Goal: Communication & Community: Ask a question

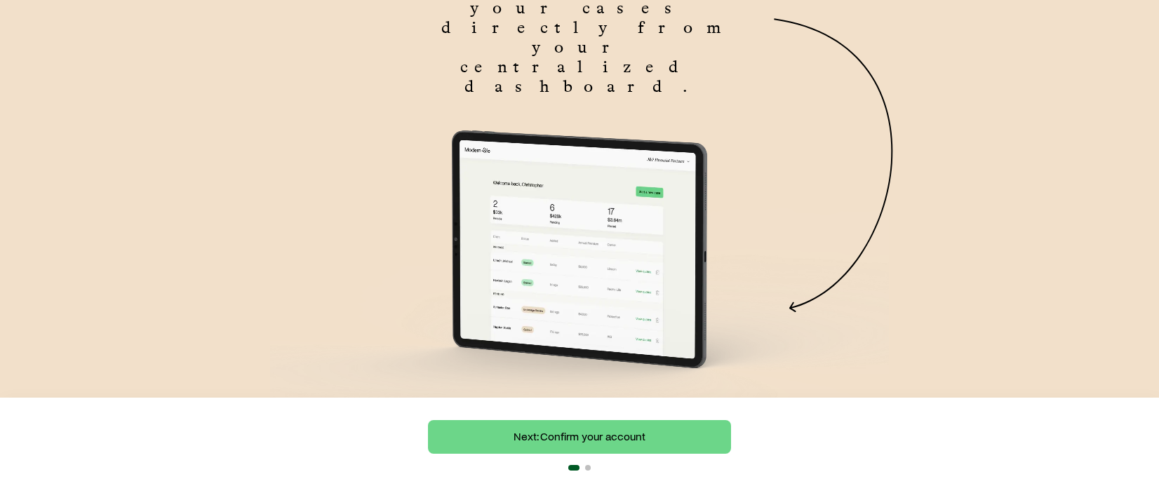
scroll to position [234, 0]
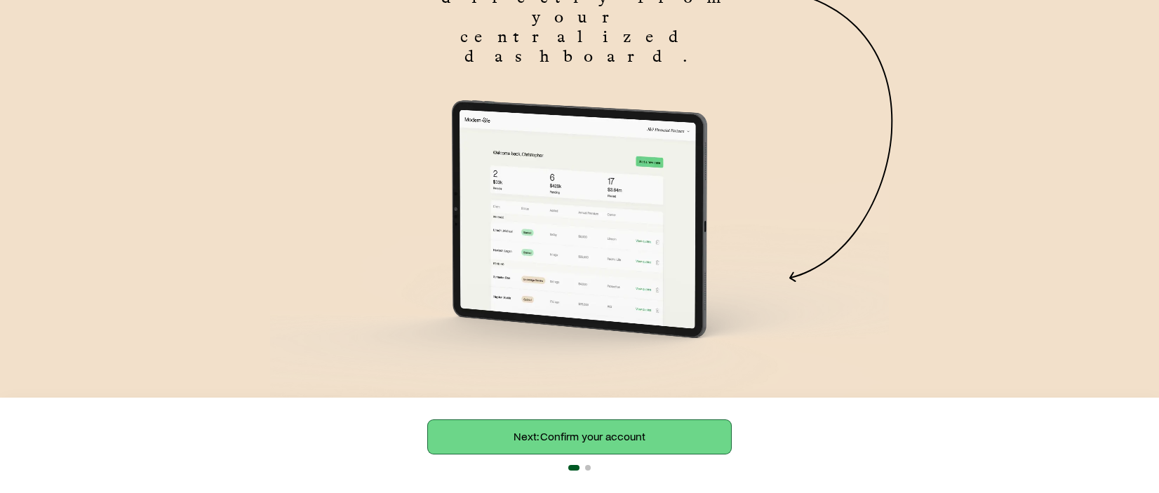
click at [638, 445] on link "Next: Confirm your account" at bounding box center [579, 437] width 303 height 34
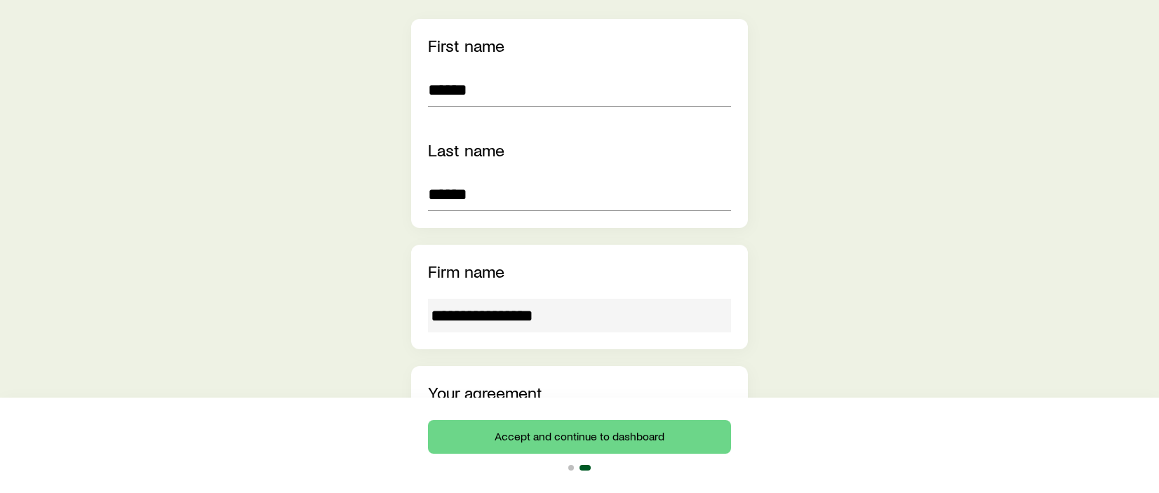
scroll to position [421, 0]
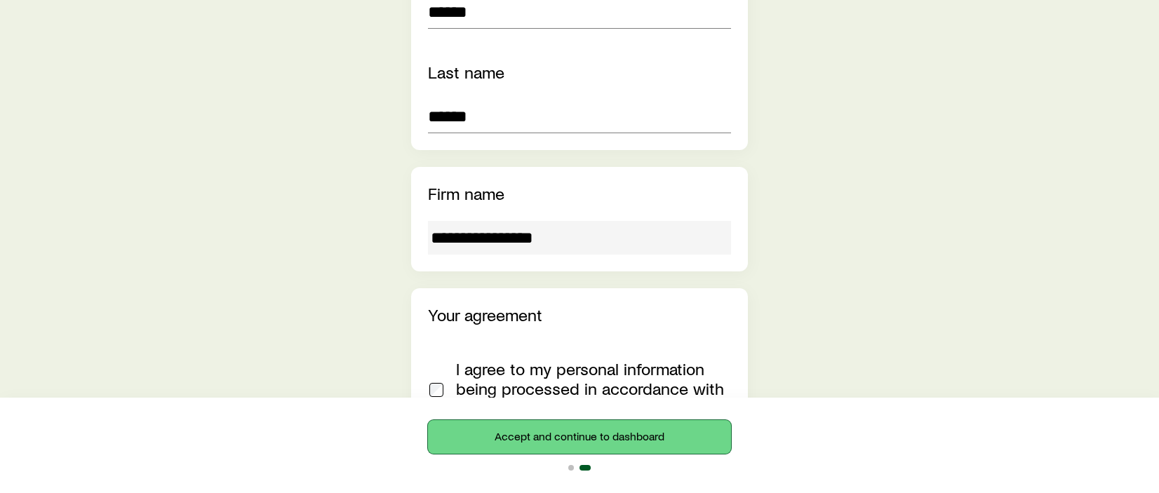
click at [662, 436] on button "Accept and continue to dashboard" at bounding box center [579, 437] width 303 height 34
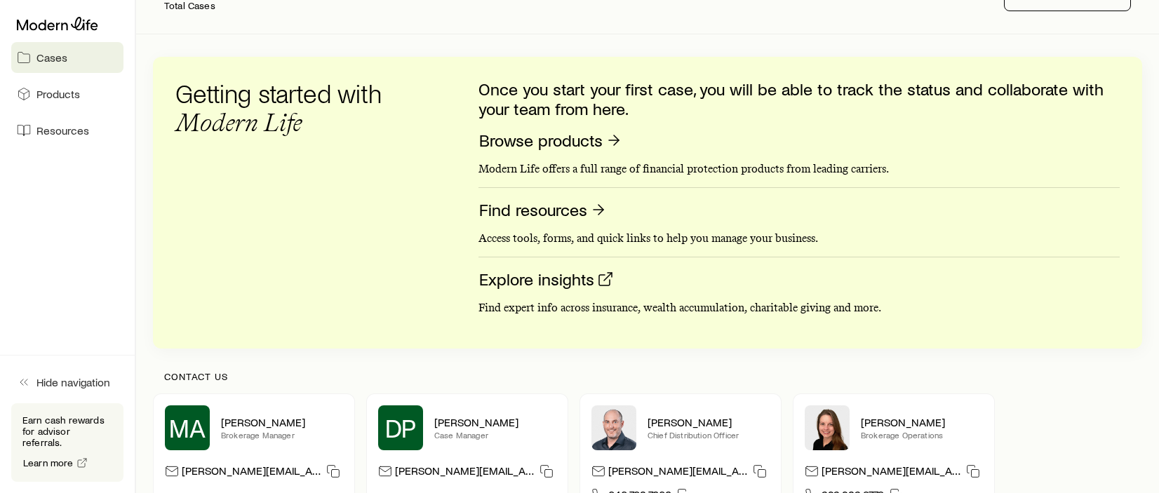
scroll to position [162, 0]
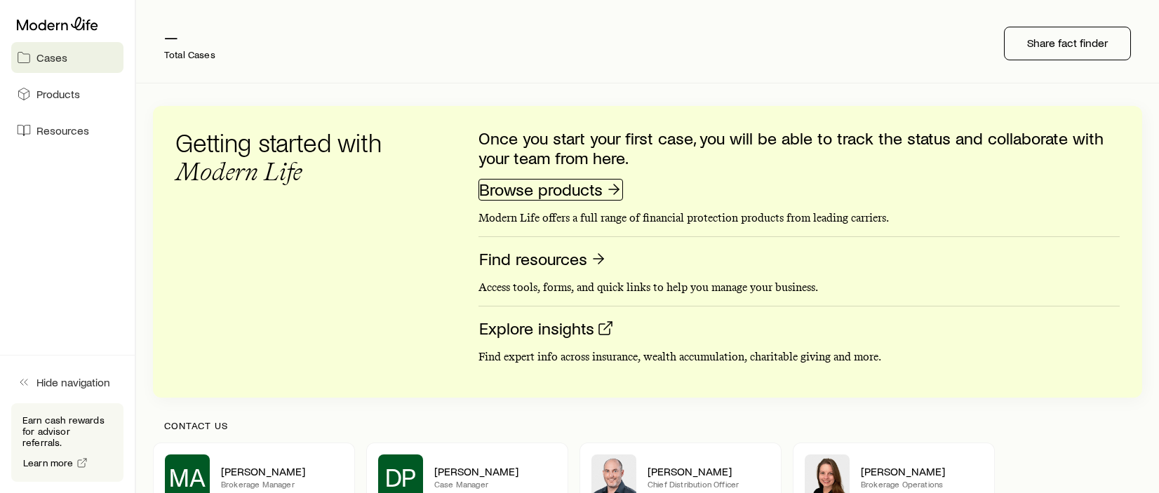
click at [551, 185] on link "Browse products" at bounding box center [550, 190] width 144 height 22
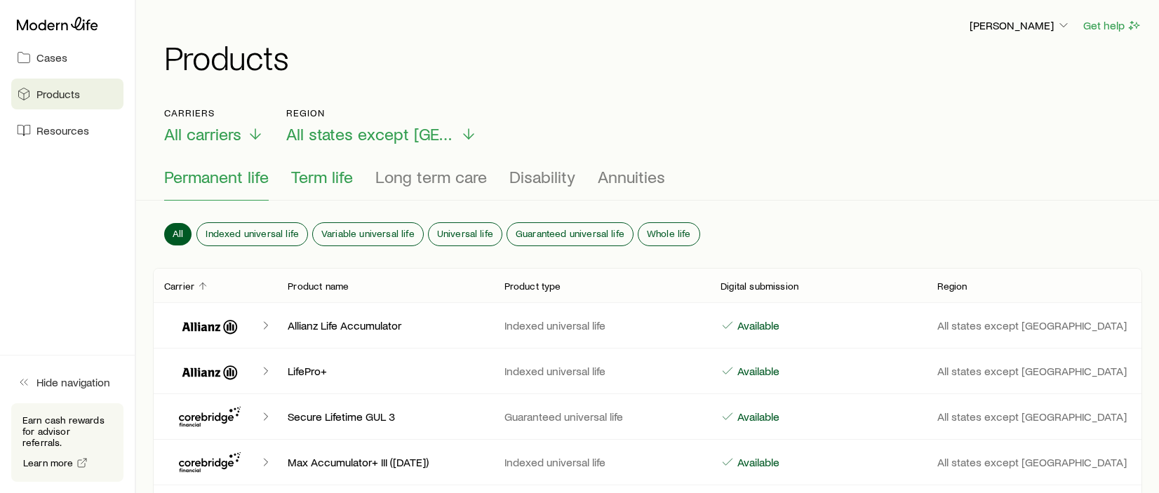
click at [322, 177] on span "Term life" at bounding box center [322, 177] width 62 height 20
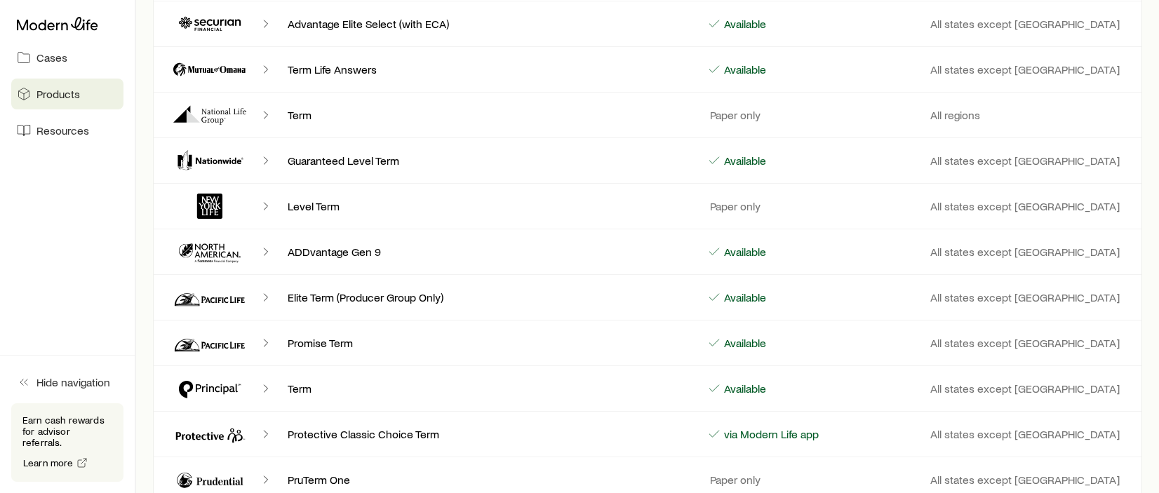
scroll to position [982, 0]
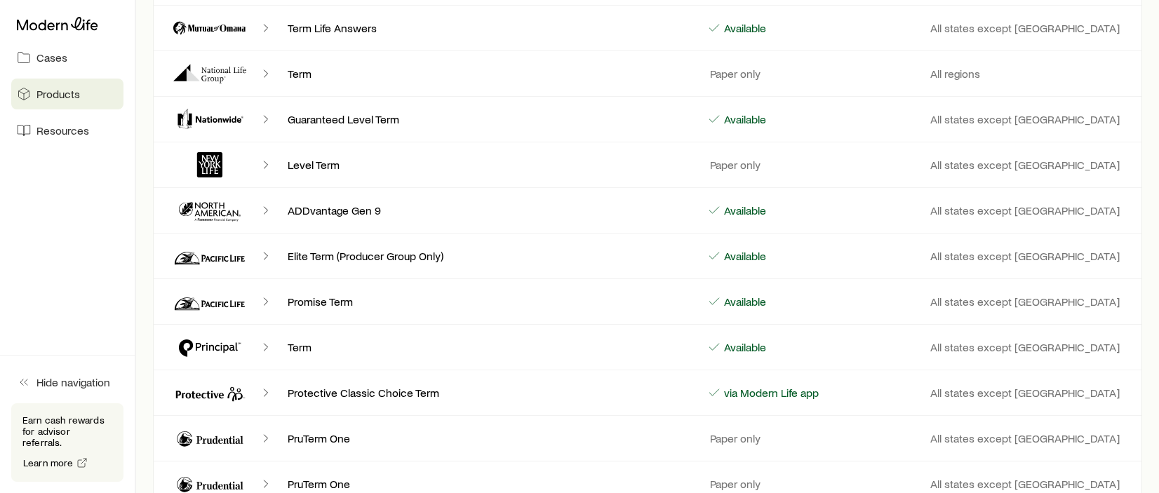
click at [59, 95] on span "Products" at bounding box center [57, 94] width 43 height 14
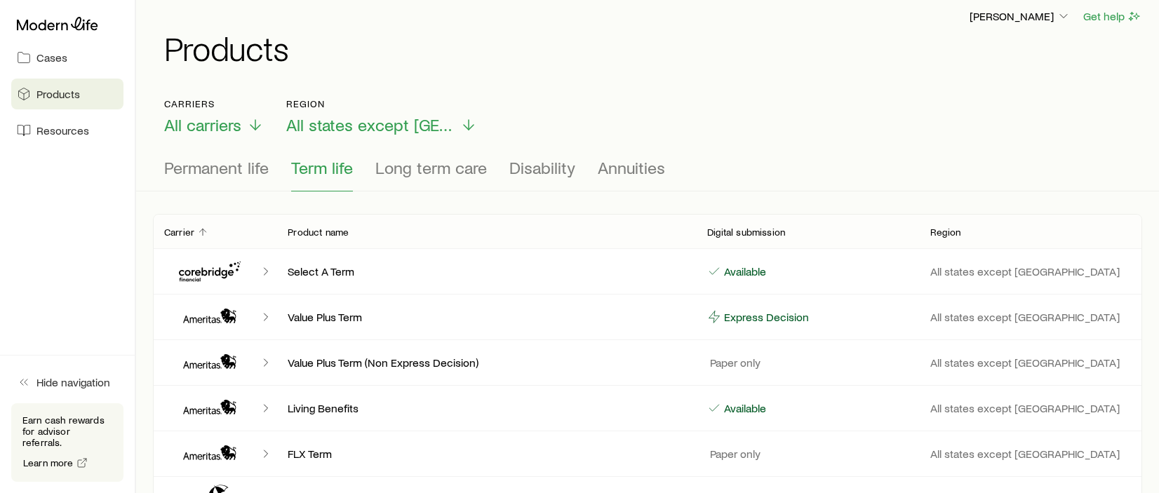
scroll to position [0, 0]
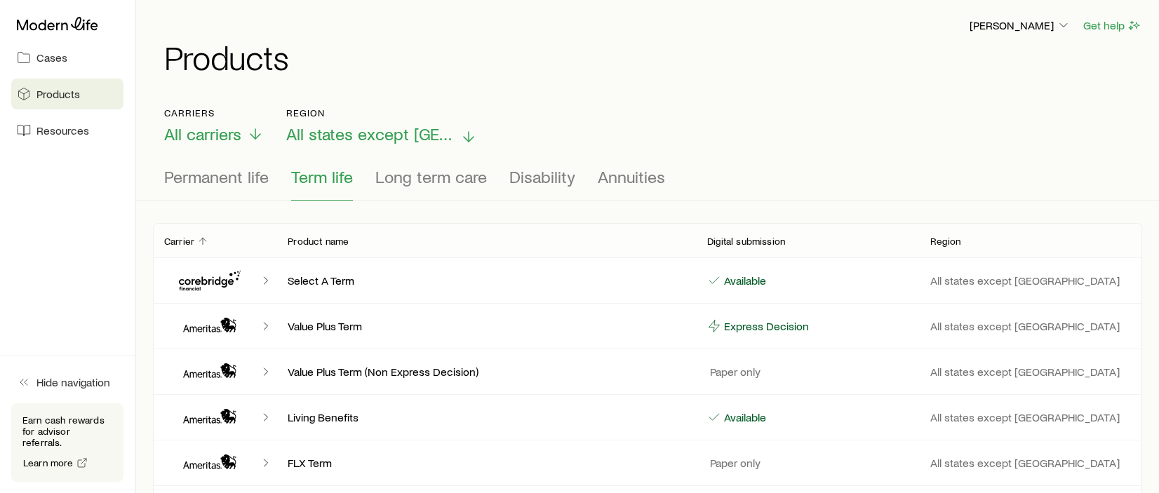
click at [379, 127] on span "All states except [GEOGRAPHIC_DATA]" at bounding box center [370, 134] width 168 height 20
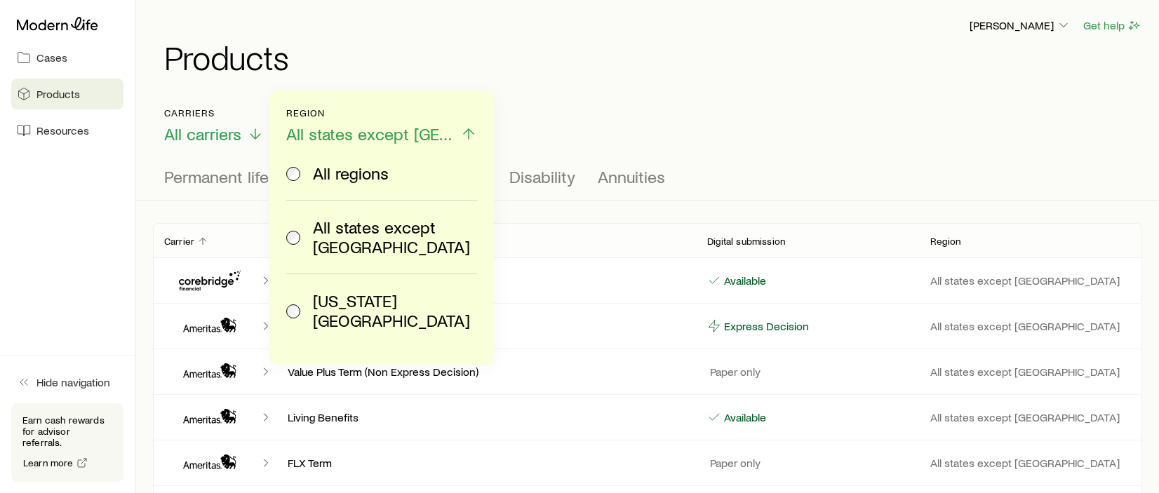
click at [361, 291] on span "[US_STATE][GEOGRAPHIC_DATA]" at bounding box center [392, 310] width 159 height 39
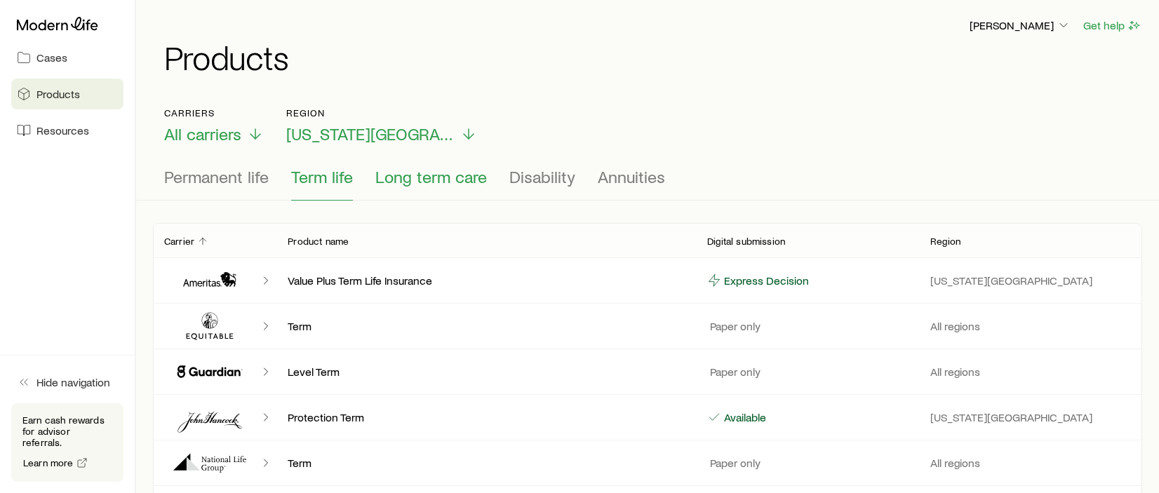
click at [431, 183] on span "Long term care" at bounding box center [431, 177] width 112 height 20
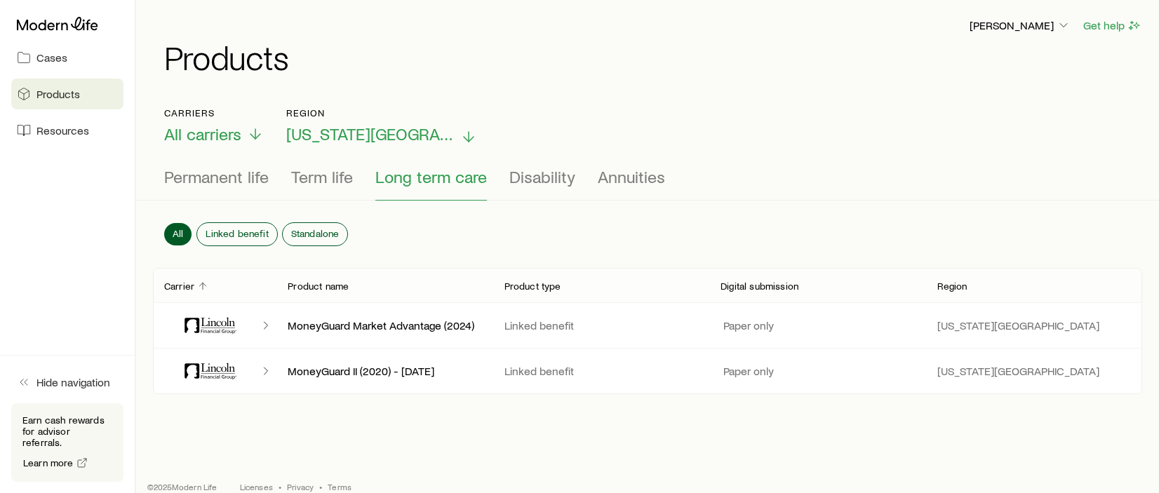
click at [361, 135] on span "[US_STATE][GEOGRAPHIC_DATA]" at bounding box center [370, 134] width 168 height 20
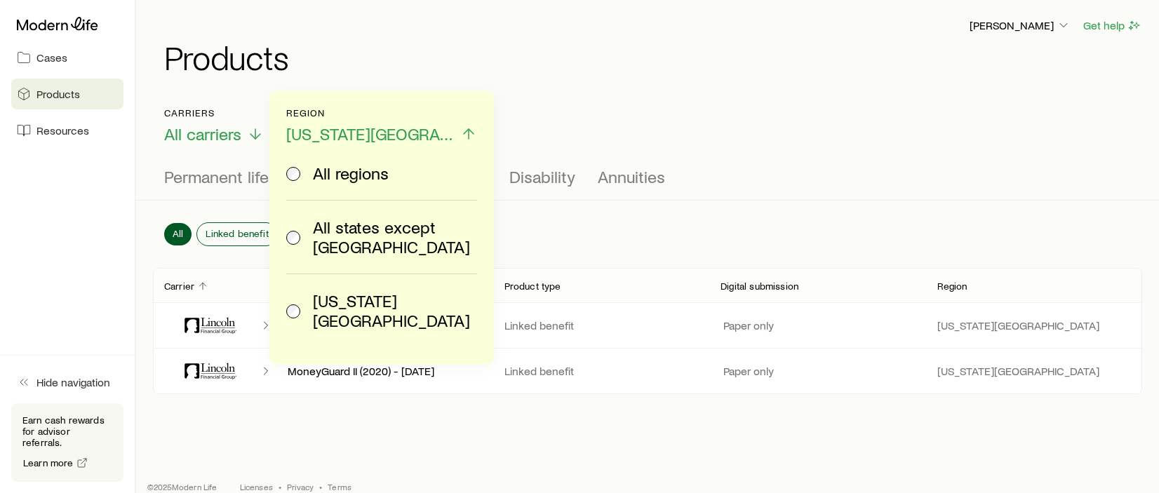
click at [369, 170] on span "All regions" at bounding box center [351, 173] width 76 height 20
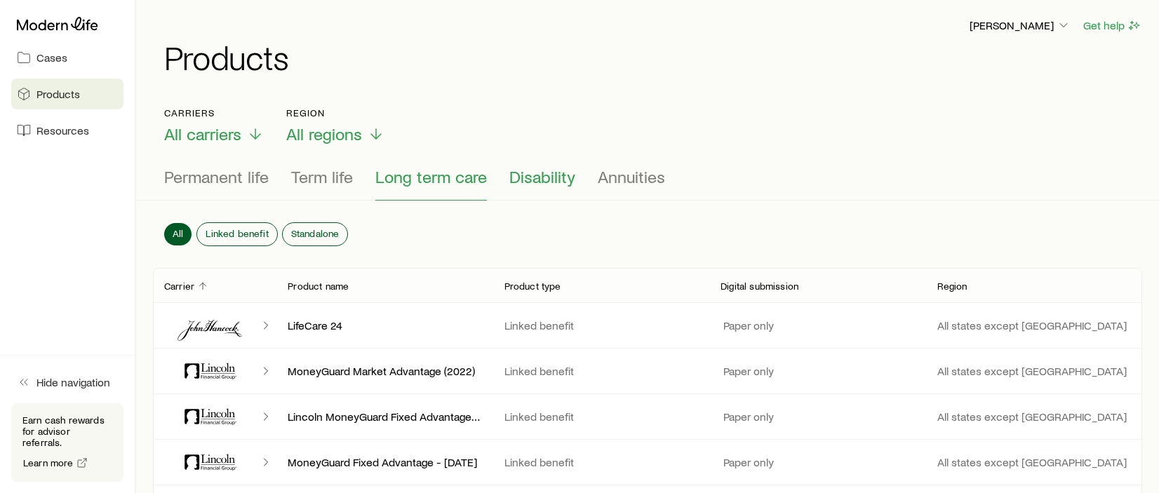
click at [524, 187] on button "Disability" at bounding box center [542, 184] width 66 height 34
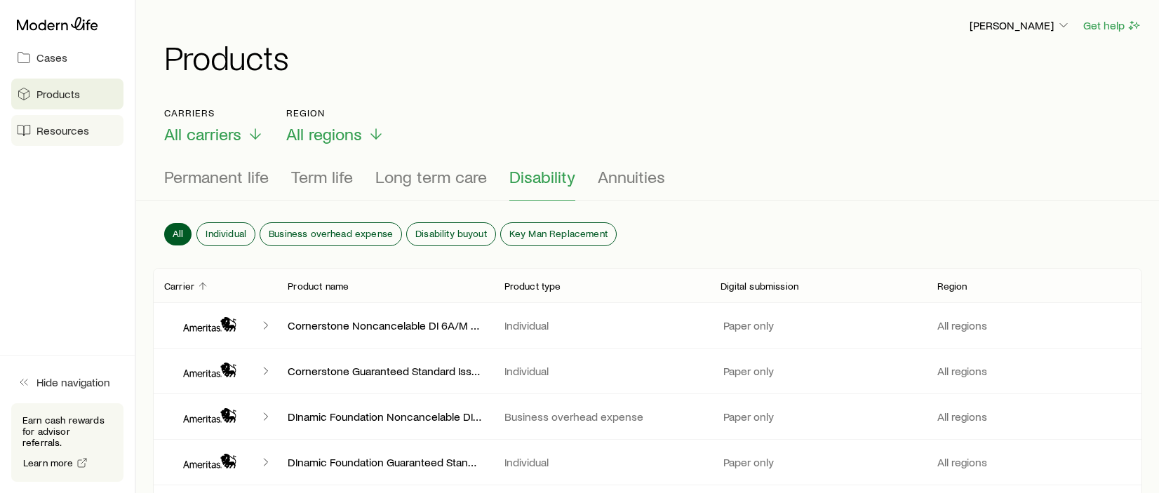
click at [60, 129] on span "Resources" at bounding box center [62, 130] width 53 height 14
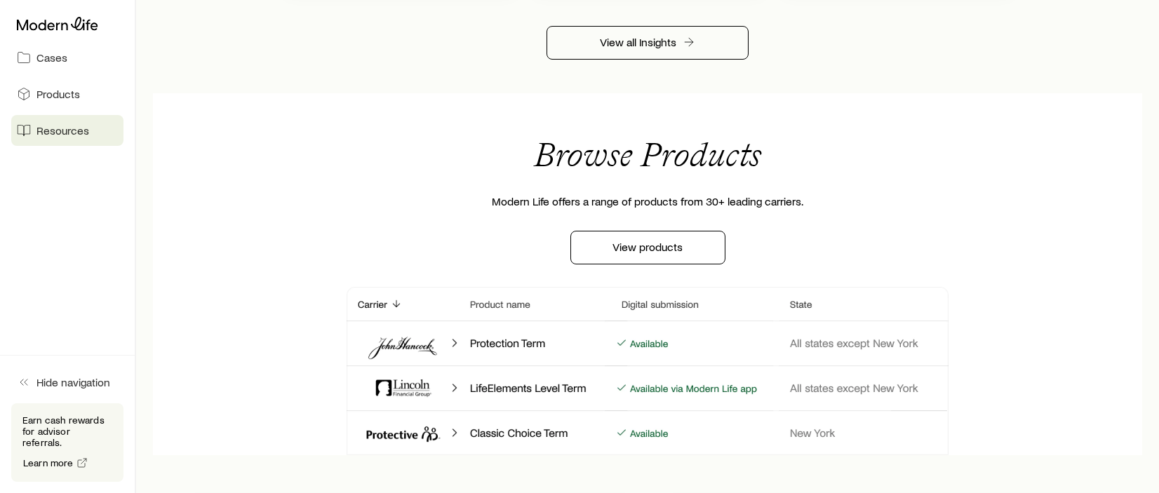
scroll to position [1060, 0]
click at [646, 255] on link "View products" at bounding box center [647, 248] width 155 height 34
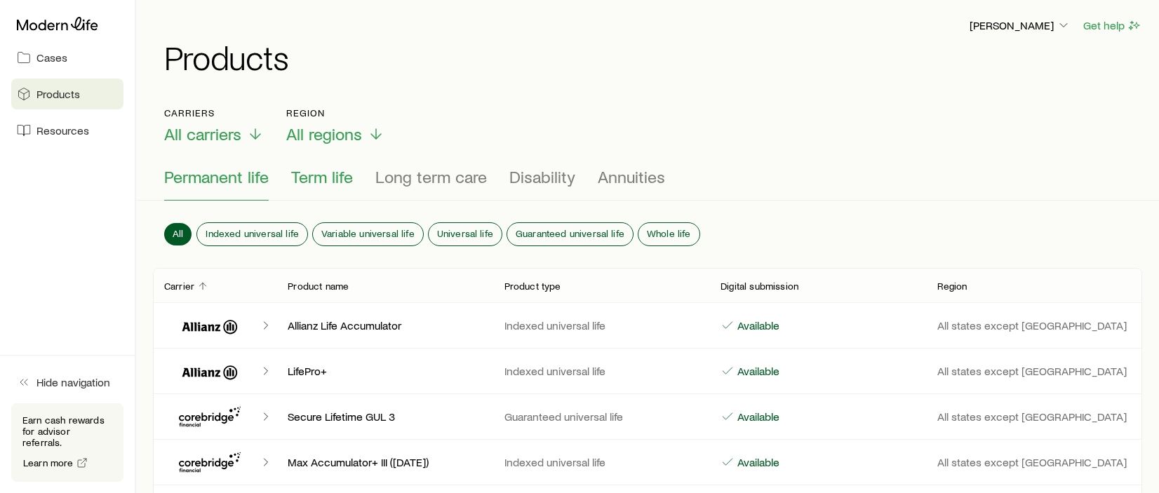
click at [311, 184] on span "Term life" at bounding box center [322, 177] width 62 height 20
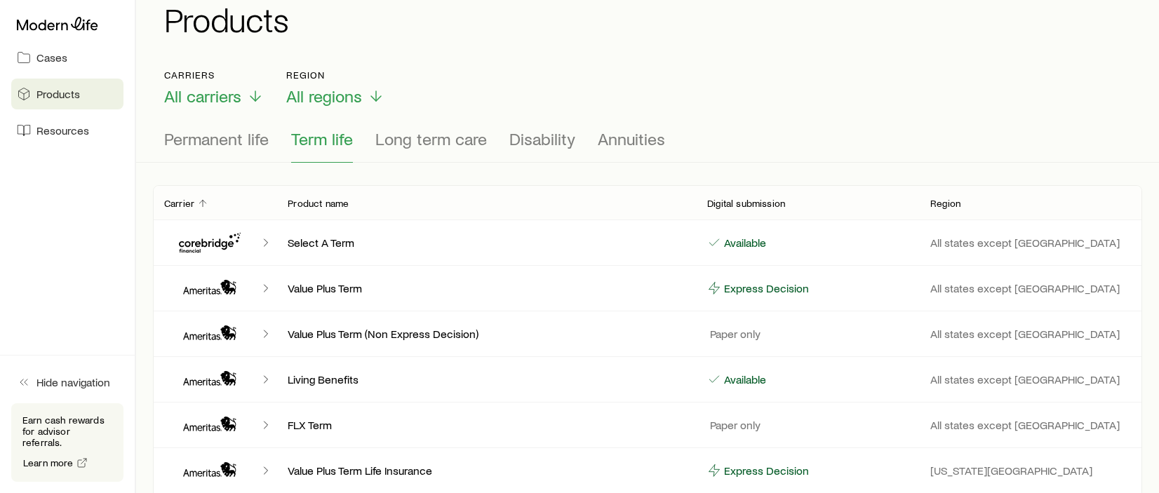
scroll to position [70, 0]
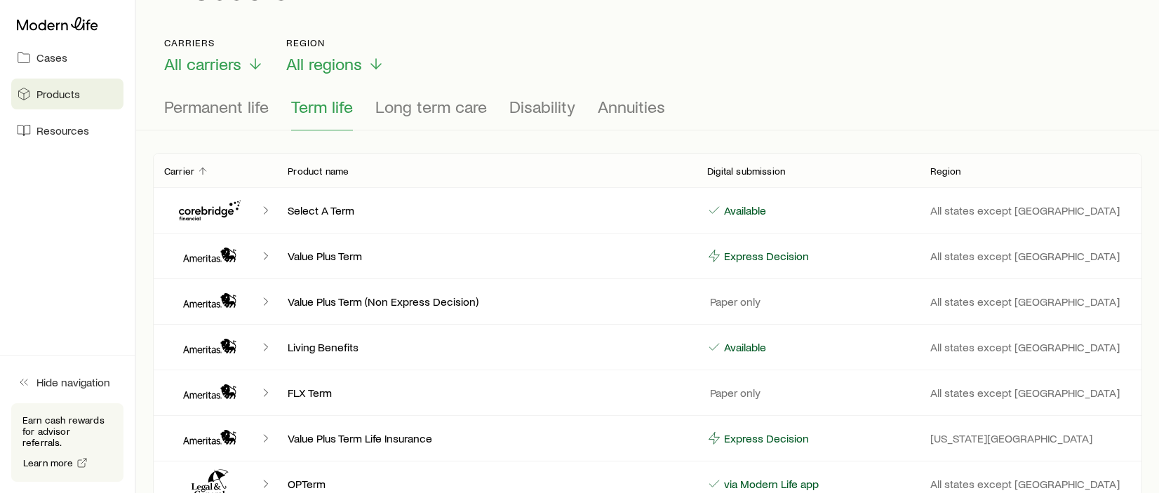
click at [213, 211] on icon "Client cases" at bounding box center [206, 213] width 55 height 14
click at [264, 214] on icon "Client cases" at bounding box center [266, 210] width 14 height 14
click at [267, 213] on icon "Client cases" at bounding box center [266, 210] width 14 height 14
click at [336, 206] on p "Select A Term" at bounding box center [486, 210] width 397 height 14
click at [962, 210] on p "All states except NY" at bounding box center [1030, 210] width 201 height 14
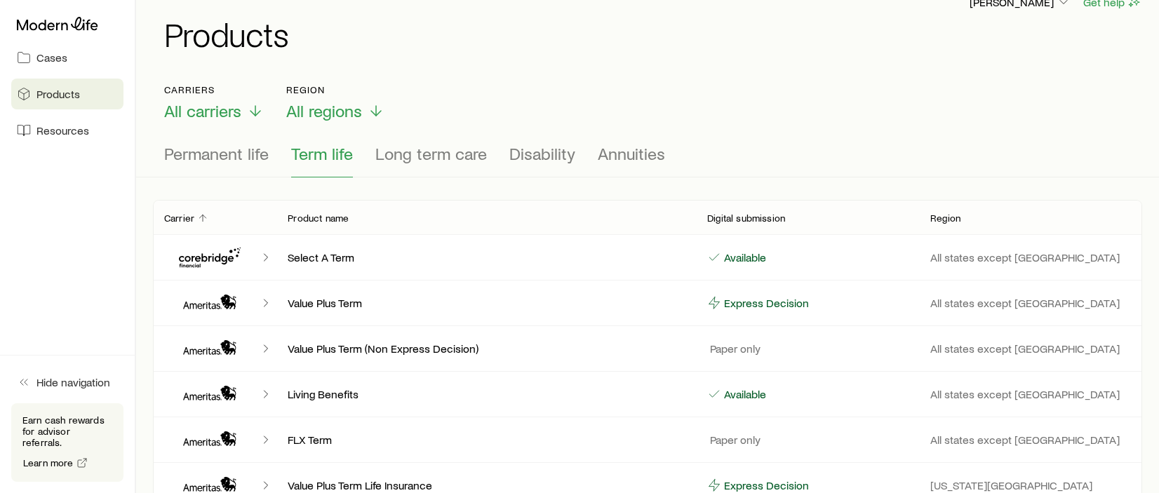
scroll to position [0, 0]
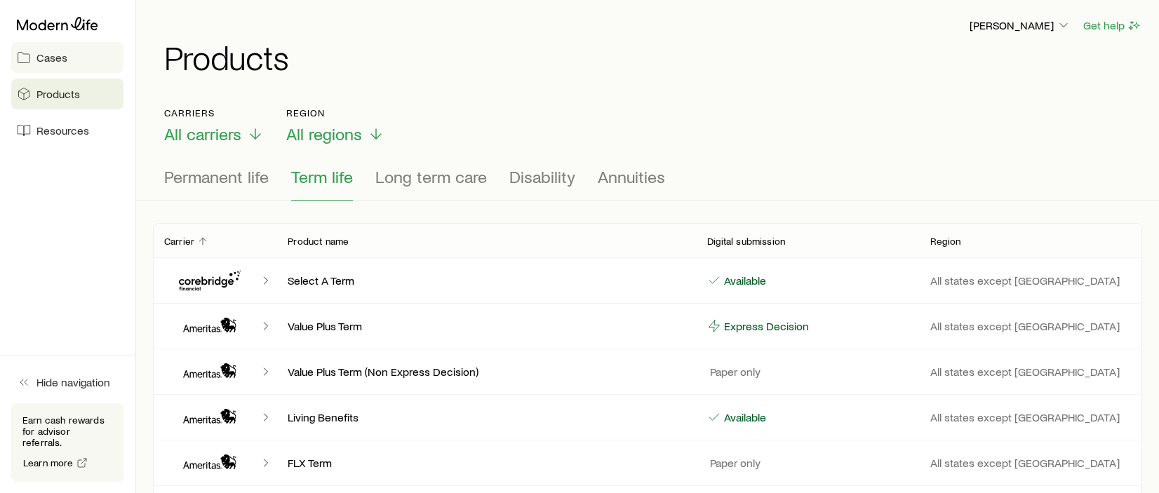
click at [48, 58] on span "Cases" at bounding box center [51, 57] width 31 height 14
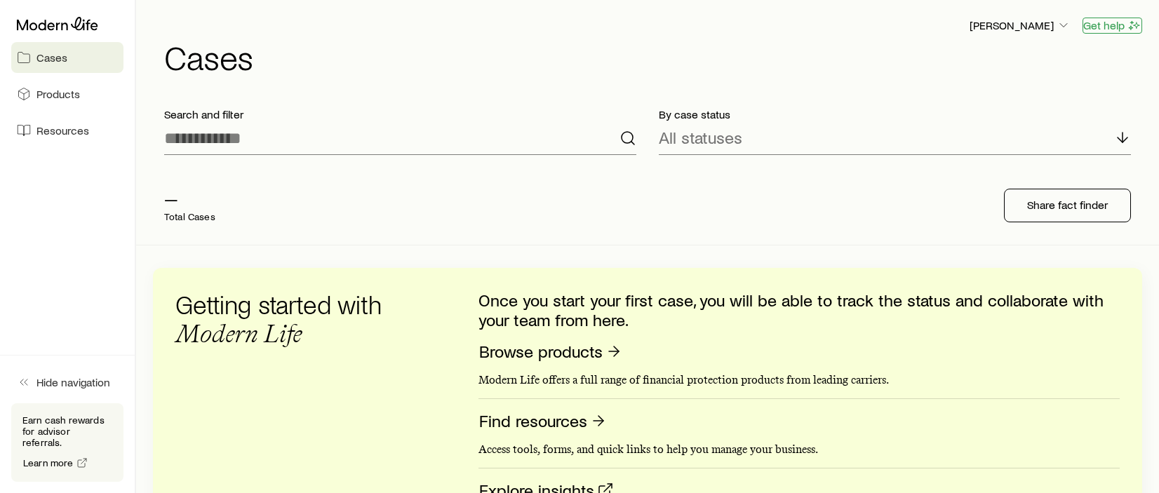
click at [1103, 29] on button "Get help" at bounding box center [1112, 26] width 60 height 16
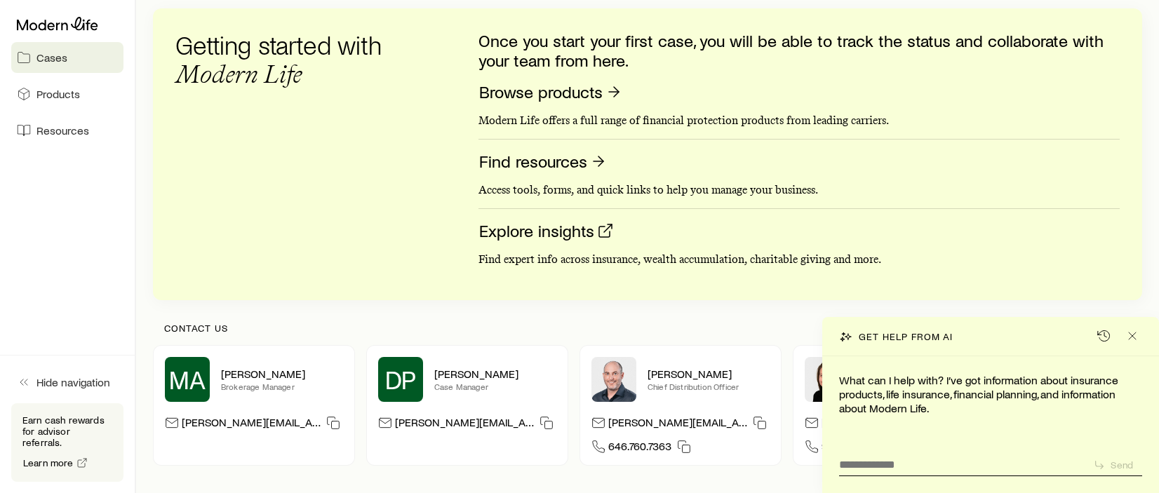
scroll to position [351, 0]
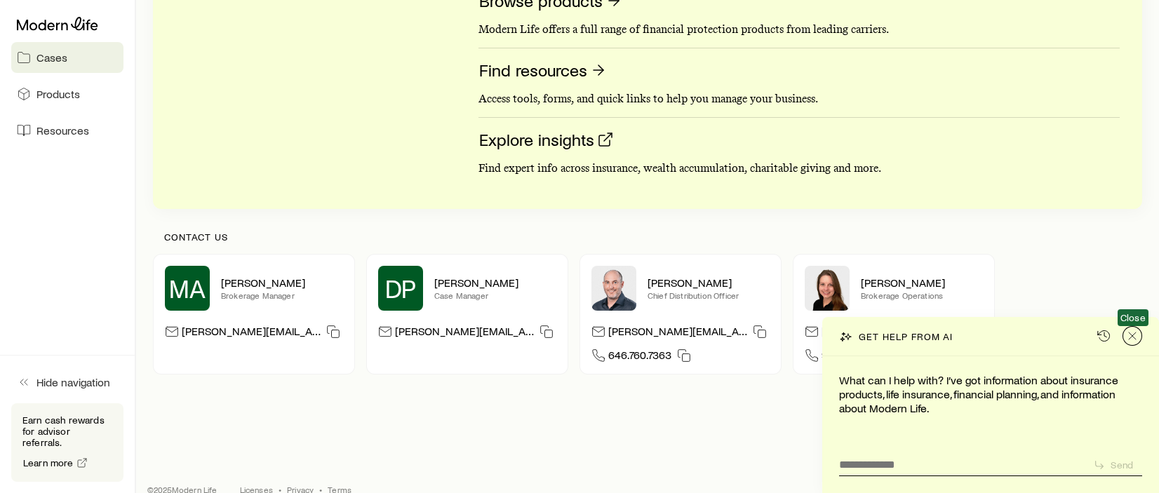
click at [1135, 339] on line "Close" at bounding box center [1132, 335] width 7 height 7
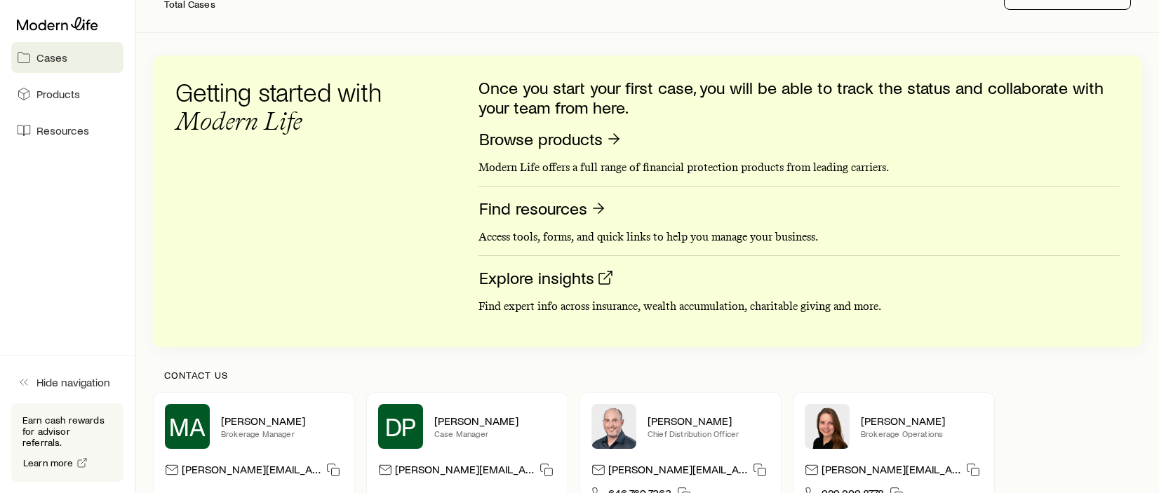
scroll to position [0, 0]
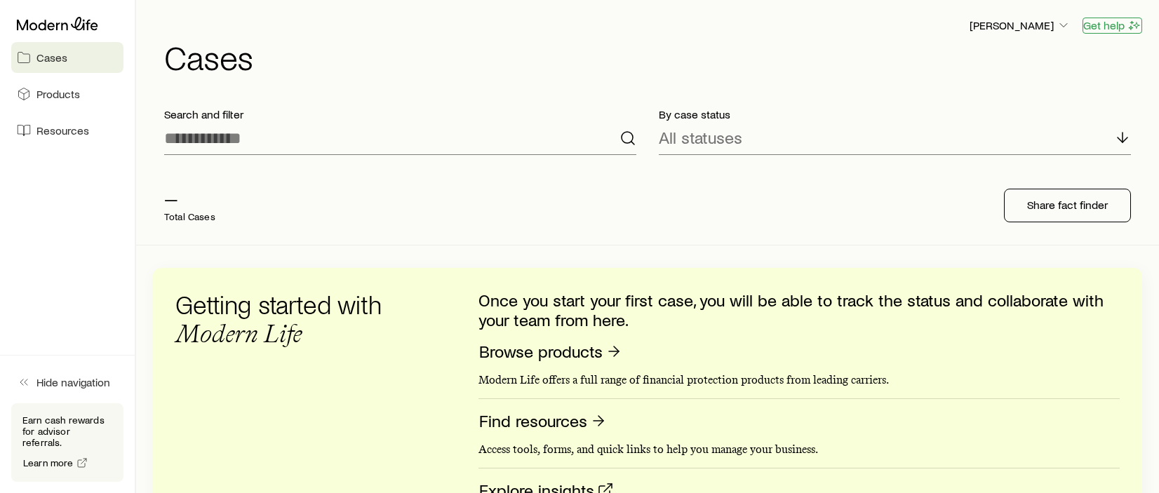
click at [1100, 25] on button "Get help" at bounding box center [1112, 26] width 60 height 16
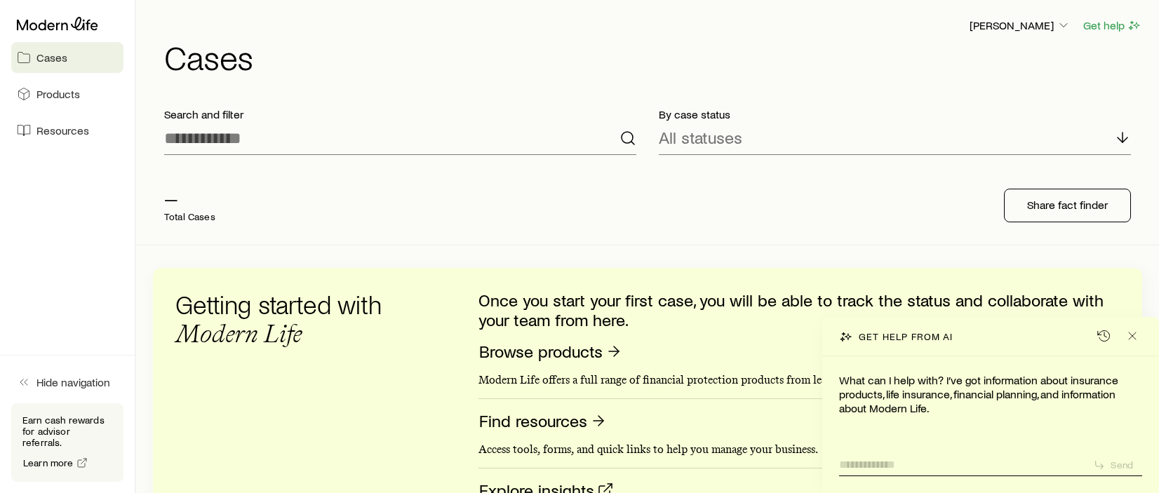
click at [941, 464] on textarea at bounding box center [960, 461] width 243 height 22
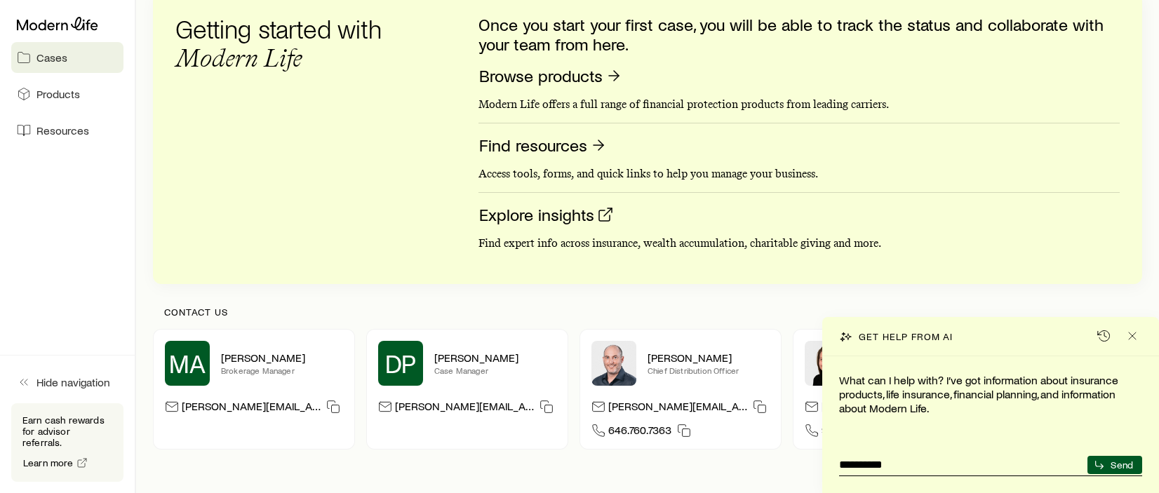
scroll to position [281, 0]
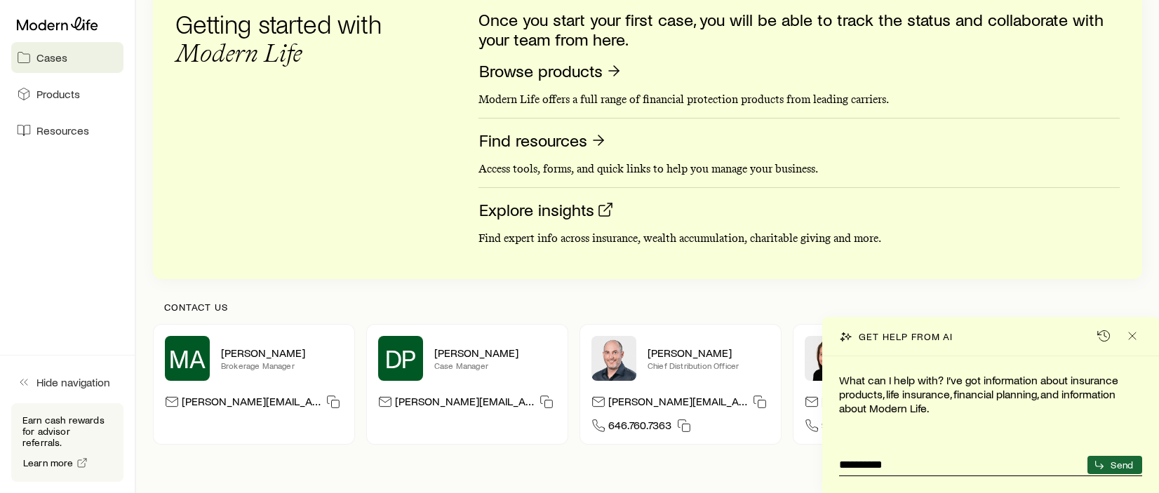
type textarea "**********"
click at [1103, 460] on icon "submit" at bounding box center [1098, 464] width 11 height 11
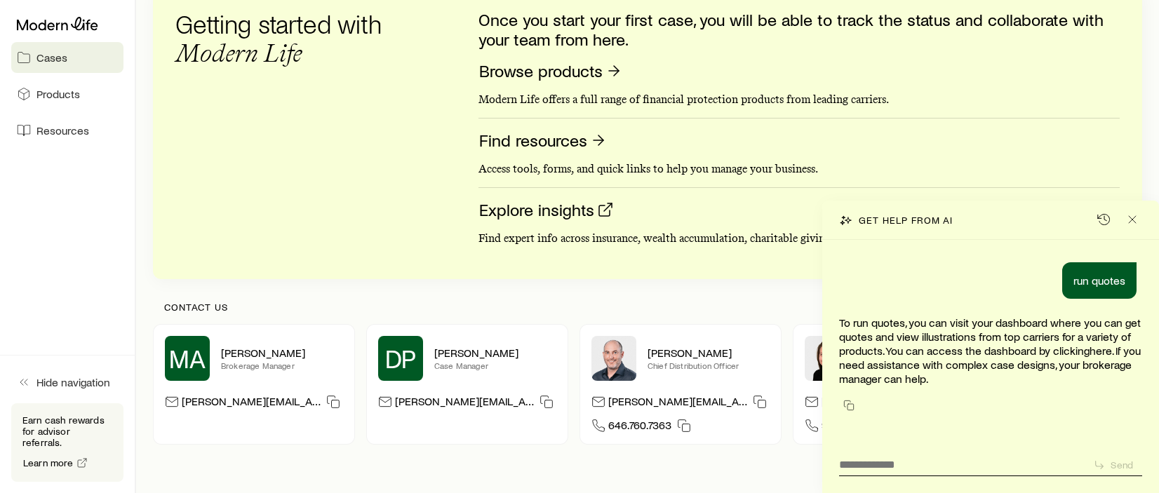
click at [1095, 352] on link "here" at bounding box center [1100, 350] width 22 height 13
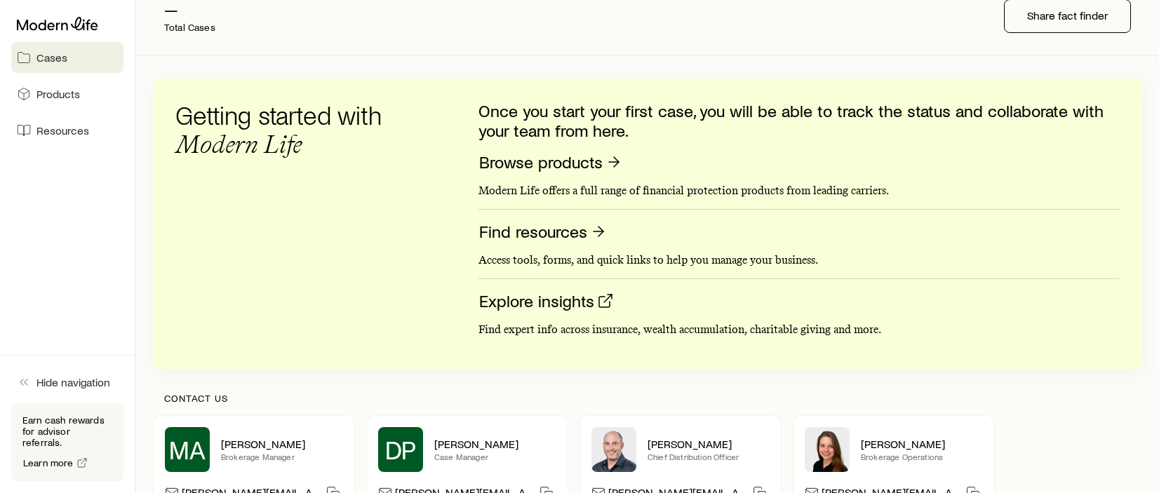
scroll to position [140, 0]
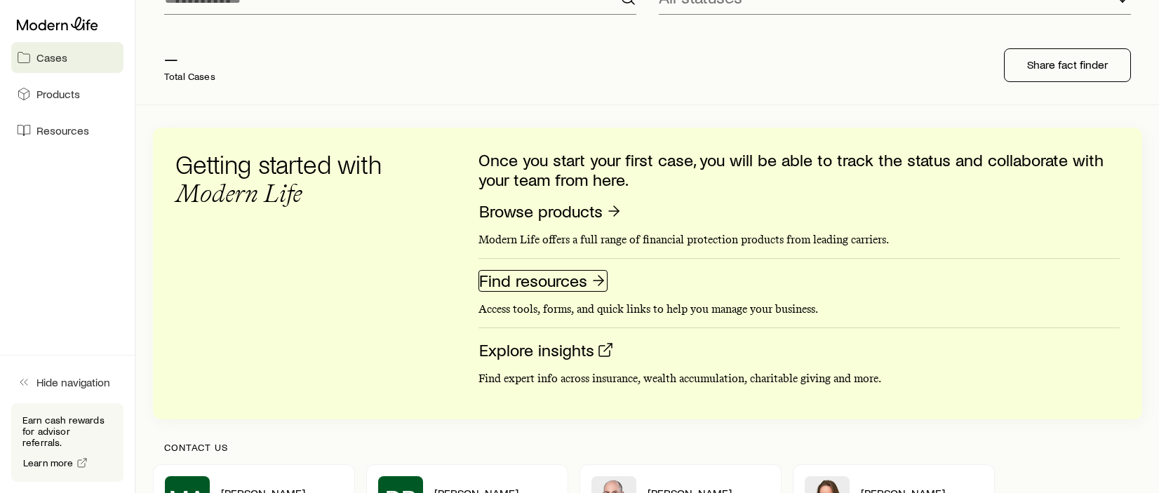
click at [568, 286] on link "Find resources" at bounding box center [542, 281] width 129 height 22
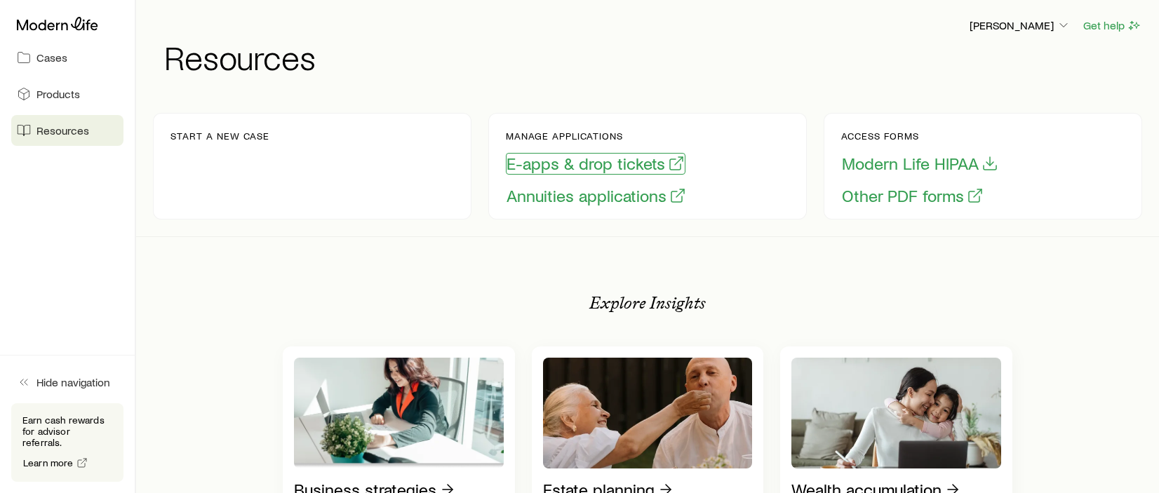
click at [586, 163] on button "E-apps & drop tickets" at bounding box center [596, 164] width 180 height 22
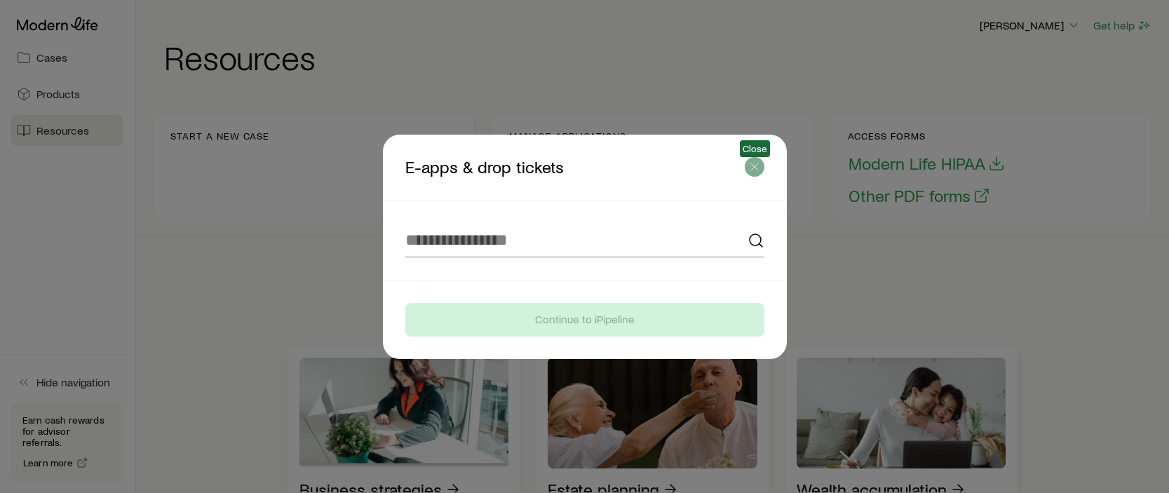
click at [758, 172] on icon "button" at bounding box center [755, 167] width 14 height 14
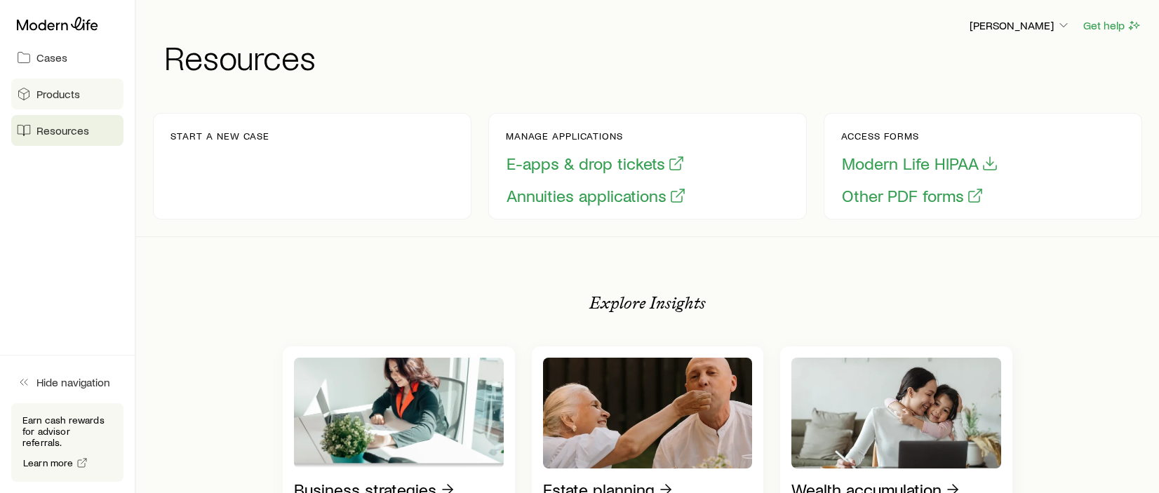
click at [52, 93] on span "Products" at bounding box center [57, 94] width 43 height 14
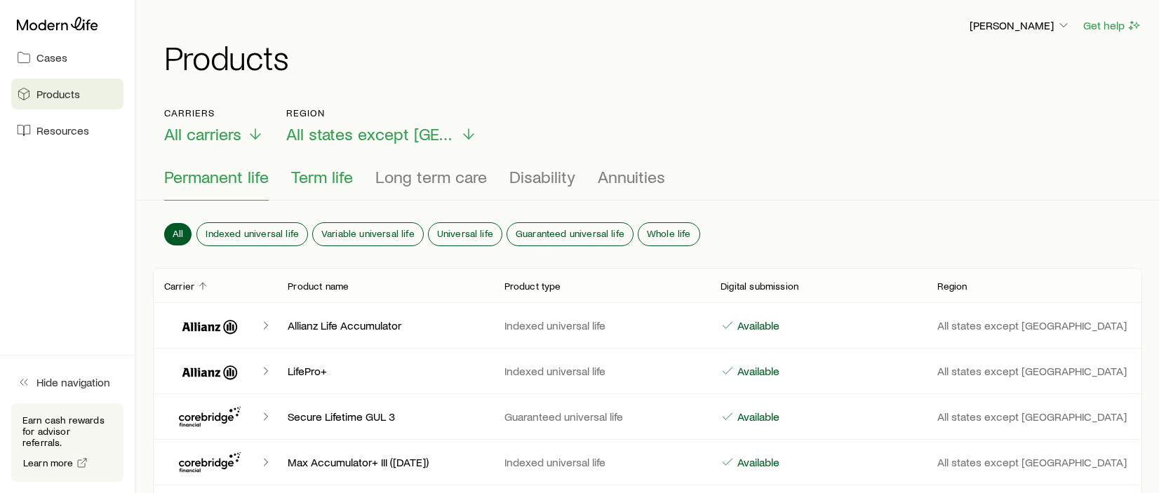
click at [318, 175] on span "Term life" at bounding box center [322, 177] width 62 height 20
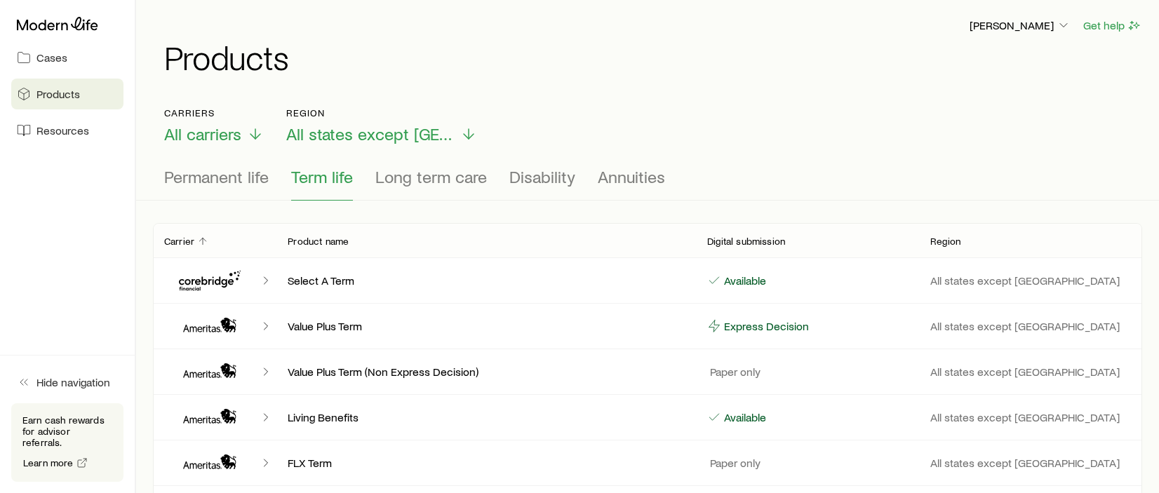
click at [720, 246] on p "Digital submission" at bounding box center [746, 241] width 78 height 11
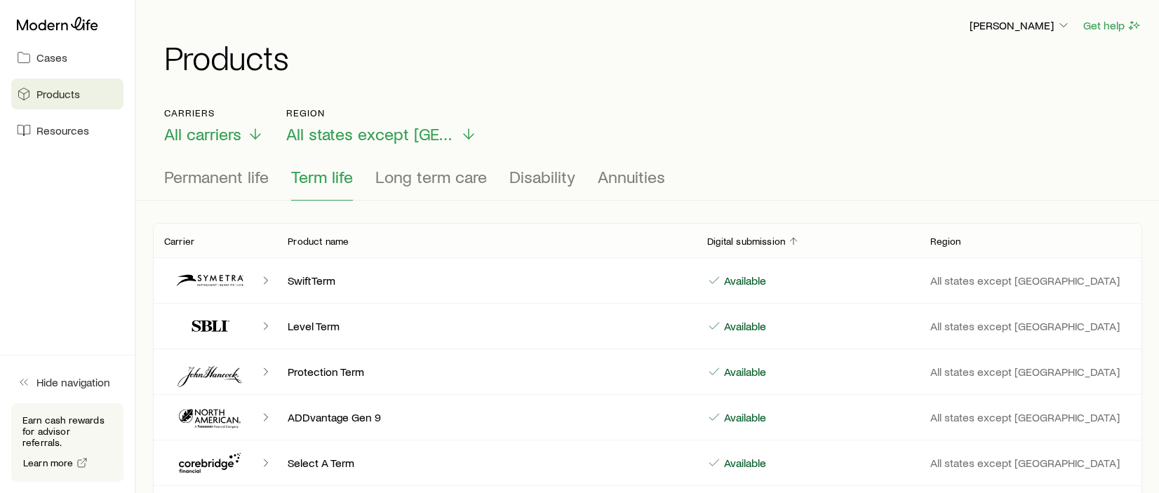
click at [720, 246] on p "Digital submission" at bounding box center [746, 241] width 78 height 11
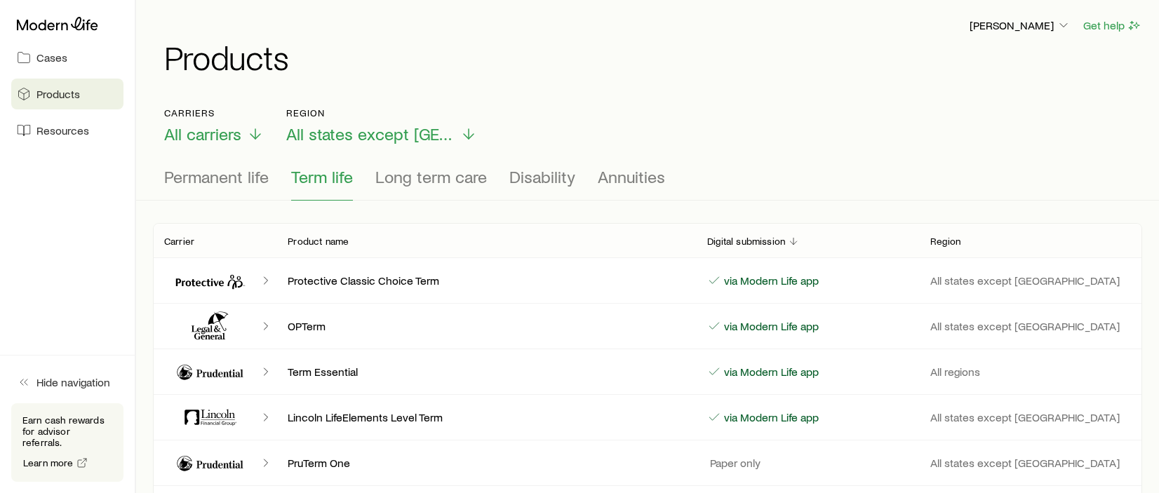
click at [738, 241] on p "Digital submission" at bounding box center [746, 241] width 78 height 11
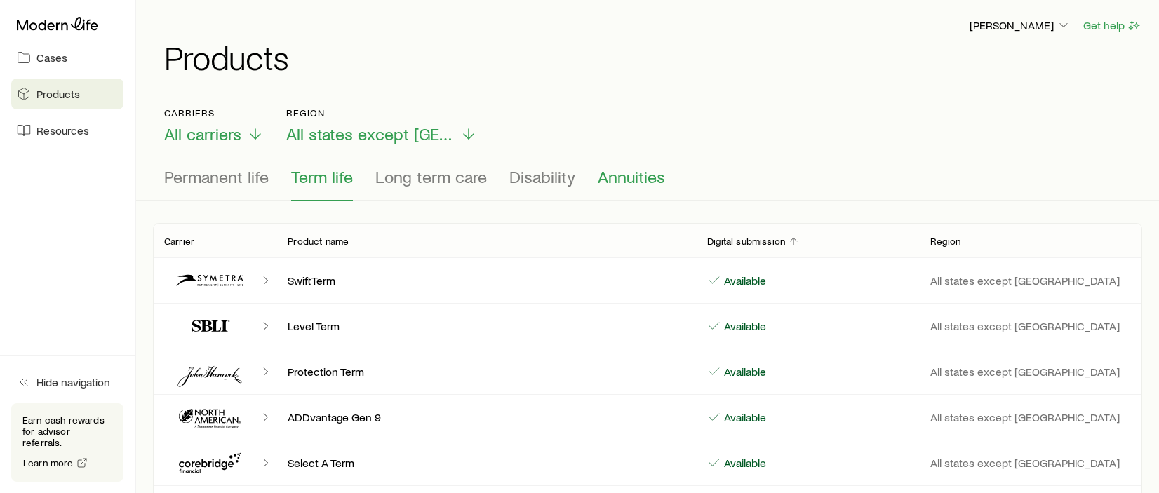
click at [609, 187] on button "Annuities" at bounding box center [631, 184] width 67 height 34
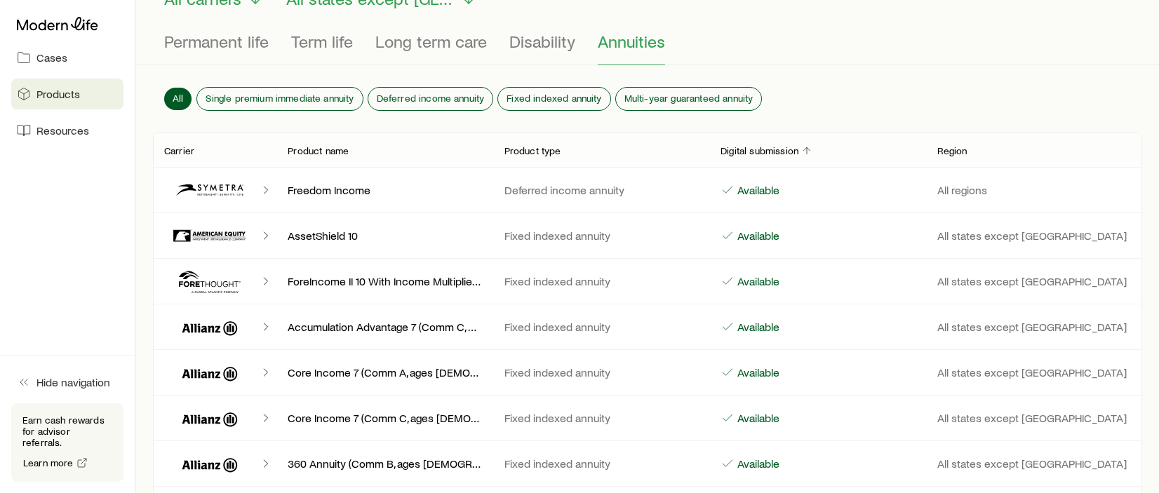
scroll to position [70, 0]
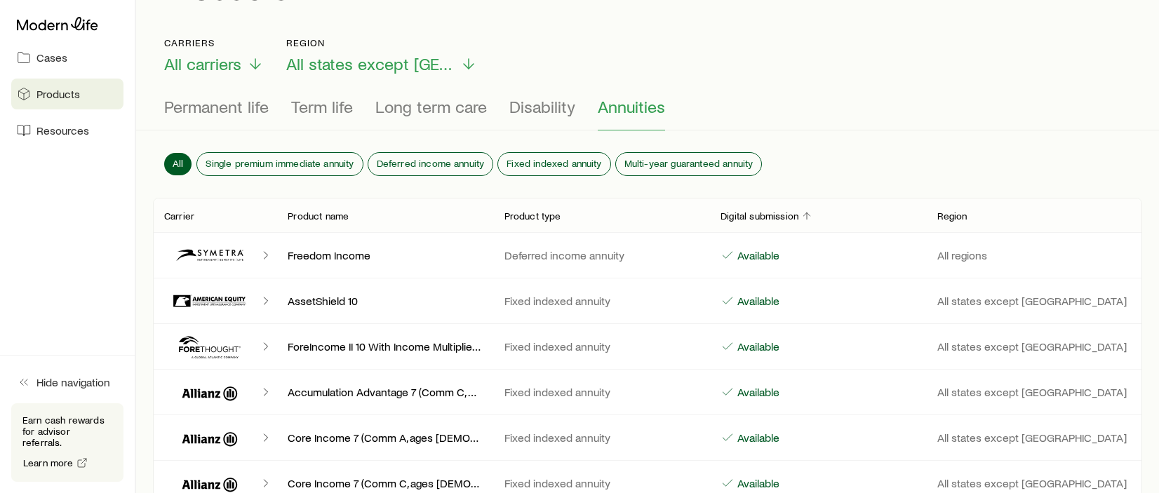
click at [185, 217] on p "Carrier" at bounding box center [179, 215] width 30 height 11
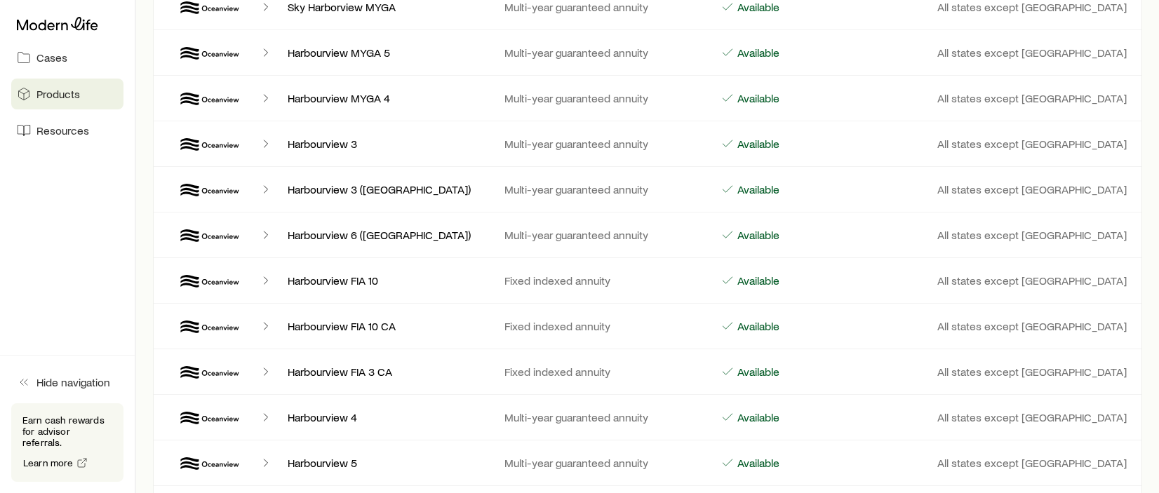
scroll to position [10459, 0]
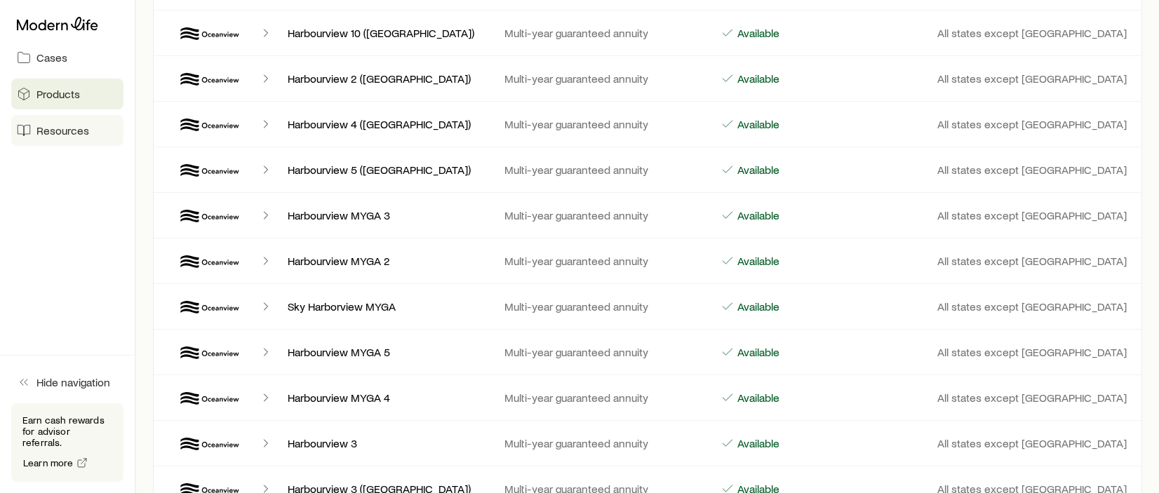
click at [69, 131] on span "Resources" at bounding box center [62, 130] width 53 height 14
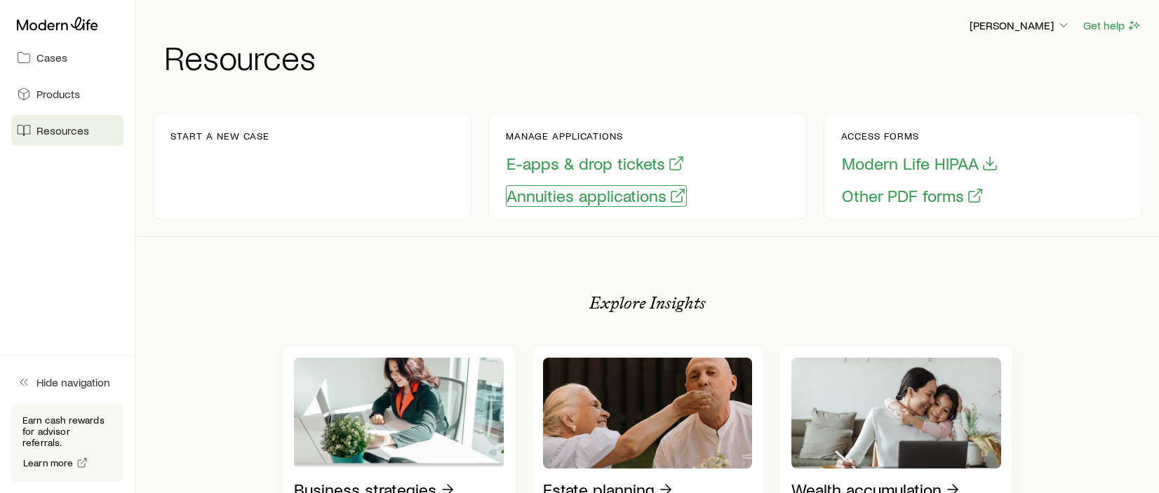
click at [607, 198] on button "Annuities applications" at bounding box center [596, 196] width 181 height 22
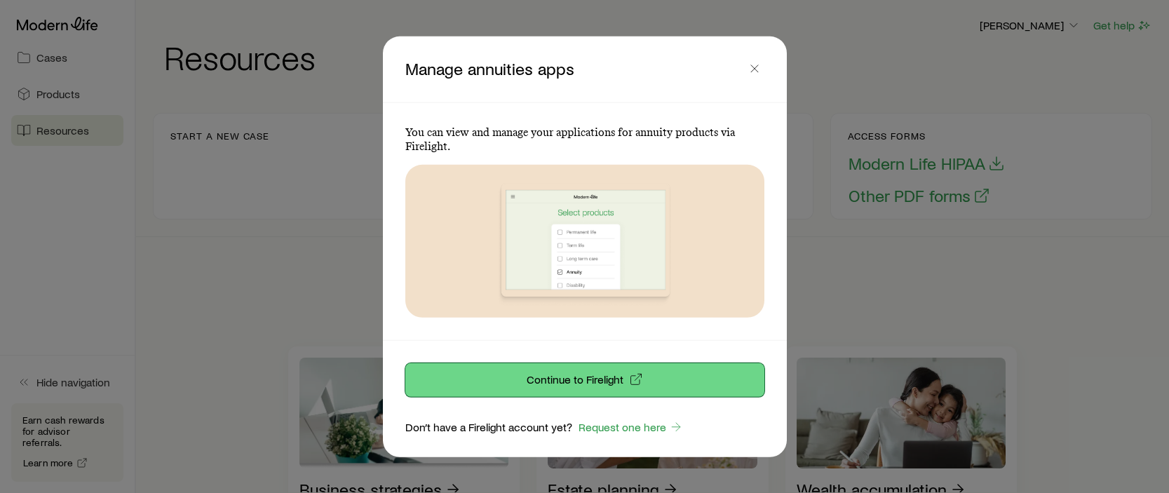
click at [667, 378] on button "Continue to Firelight" at bounding box center [584, 380] width 359 height 34
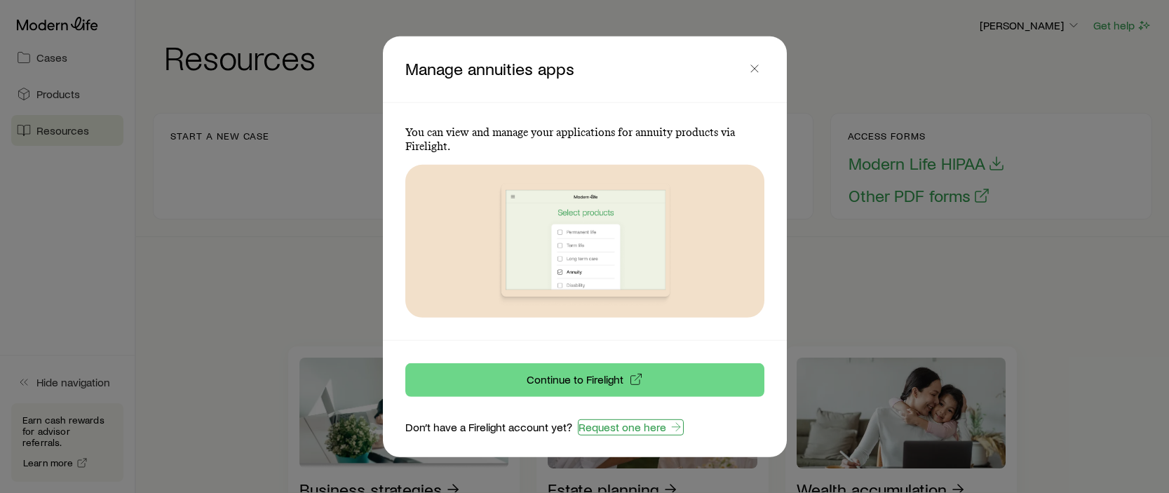
click at [628, 428] on link "Request one here" at bounding box center [631, 427] width 106 height 16
click at [755, 71] on icon "button" at bounding box center [755, 68] width 14 height 14
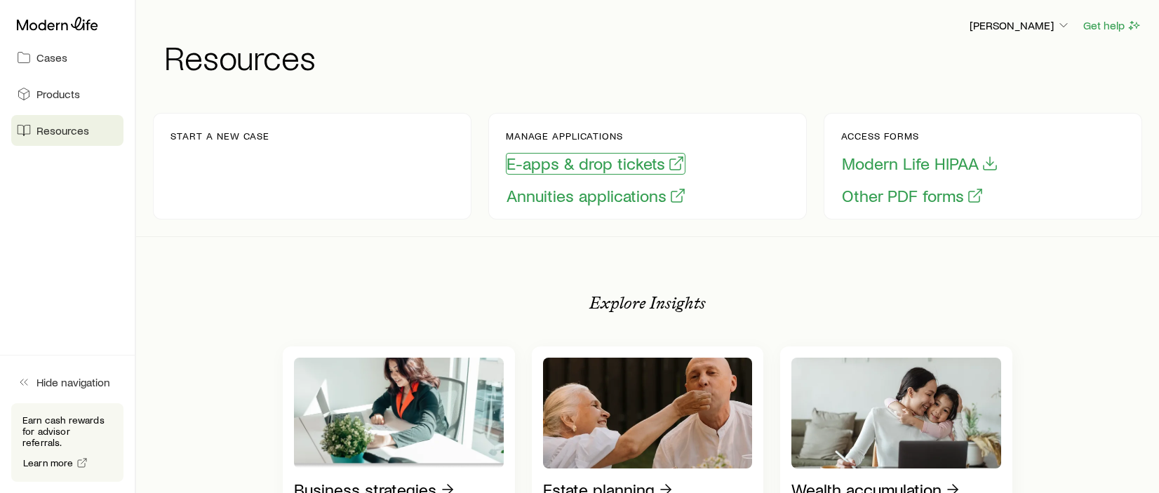
click at [592, 164] on button "E-apps & drop tickets" at bounding box center [596, 164] width 180 height 22
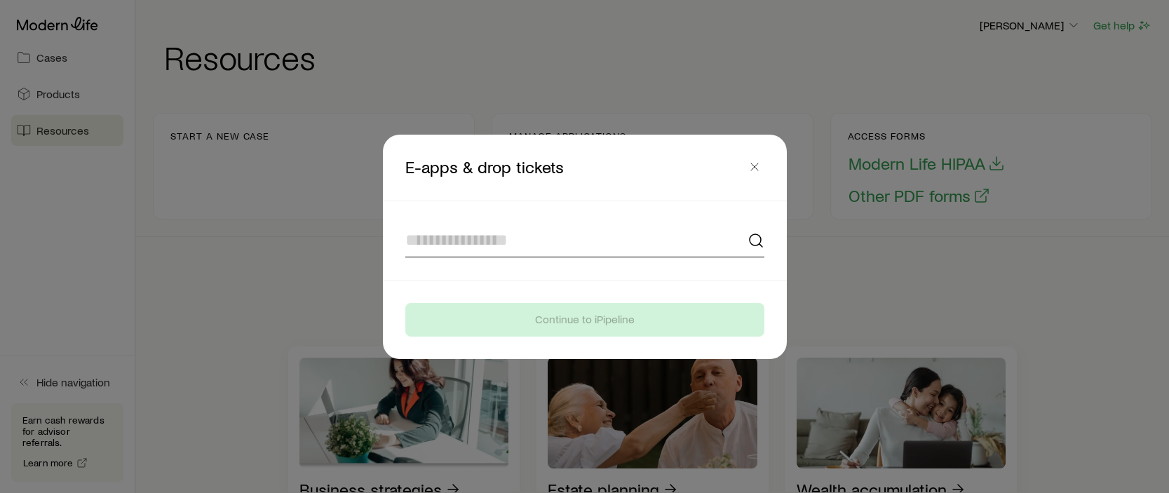
click at [507, 241] on input at bounding box center [584, 241] width 359 height 34
type input "**********"
click at [587, 295] on footer "Continue to iPipeline" at bounding box center [585, 320] width 404 height 79
click at [759, 238] on icon at bounding box center [756, 240] width 17 height 17
click at [757, 241] on icon at bounding box center [756, 240] width 17 height 17
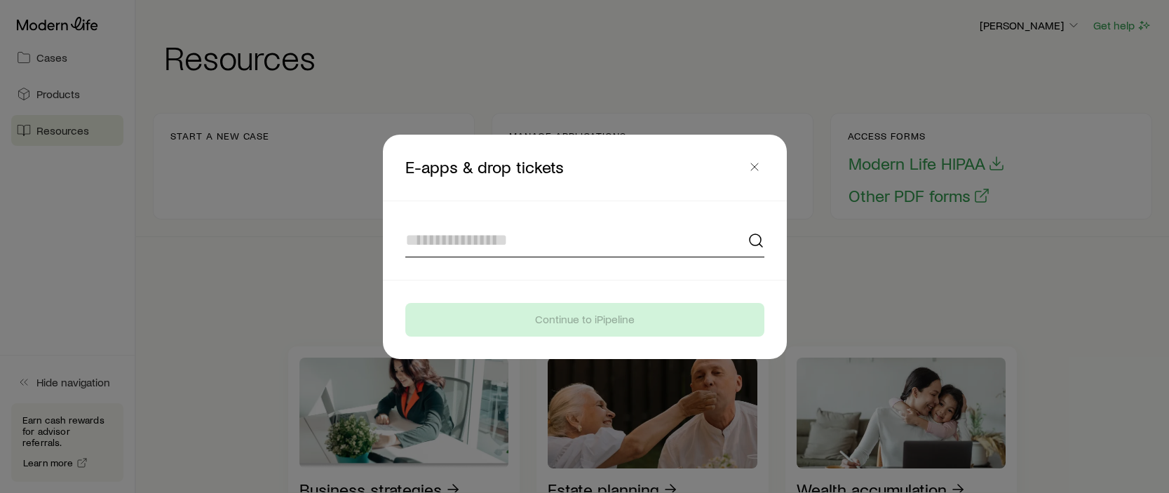
click at [706, 243] on input at bounding box center [584, 241] width 359 height 34
click at [615, 248] on input at bounding box center [584, 241] width 359 height 34
click at [626, 196] on header "E-apps & drop tickets" at bounding box center [585, 168] width 404 height 66
click at [755, 170] on icon "button" at bounding box center [755, 167] width 14 height 14
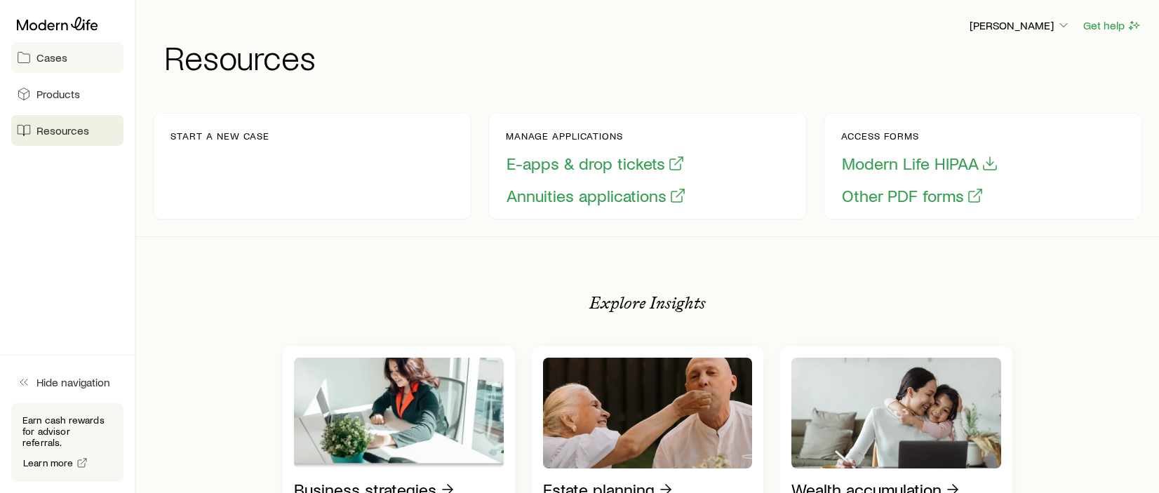
click at [55, 60] on span "Cases" at bounding box center [51, 57] width 31 height 14
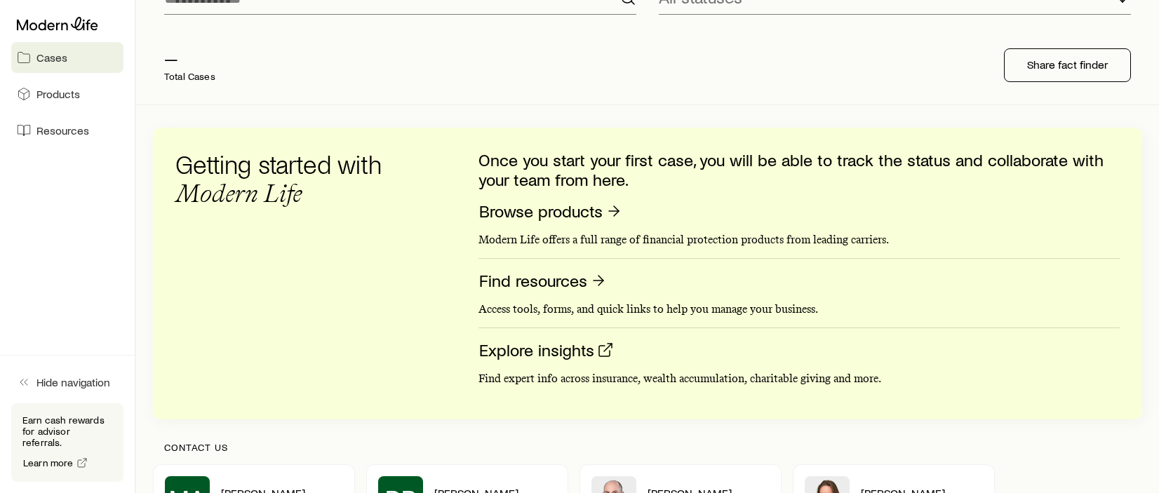
scroll to position [210, 0]
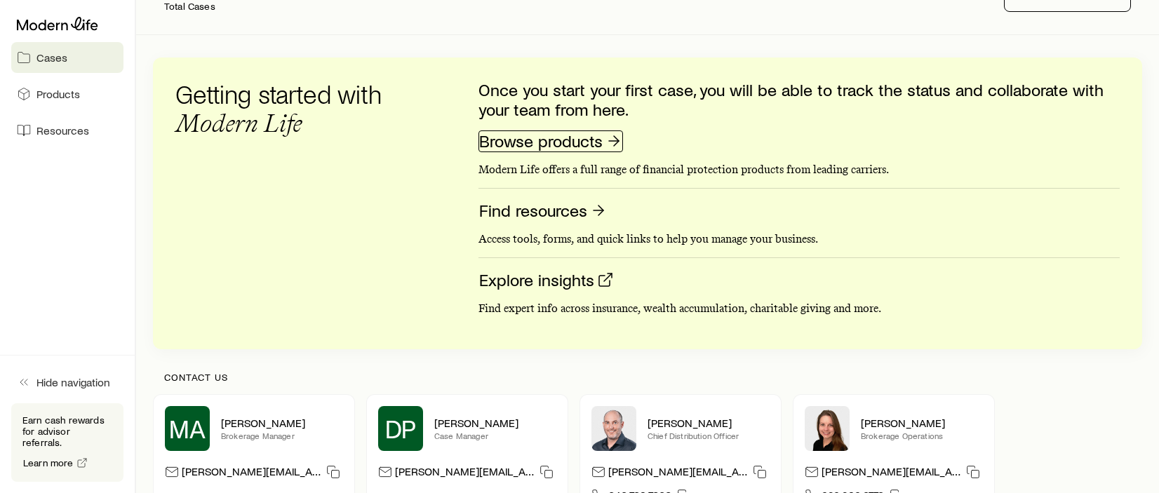
click at [532, 144] on link "Browse products" at bounding box center [550, 141] width 144 height 22
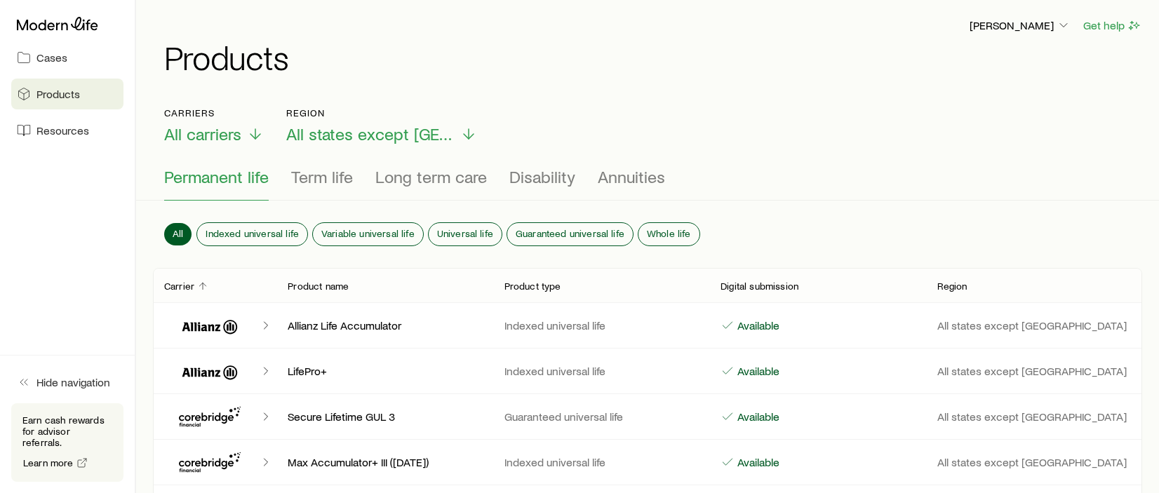
click at [341, 328] on p "Allianz Life Accumulator" at bounding box center [385, 325] width 194 height 14
click at [264, 324] on icon "Client cases" at bounding box center [266, 325] width 14 height 14
click at [320, 182] on span "Term life" at bounding box center [322, 177] width 62 height 20
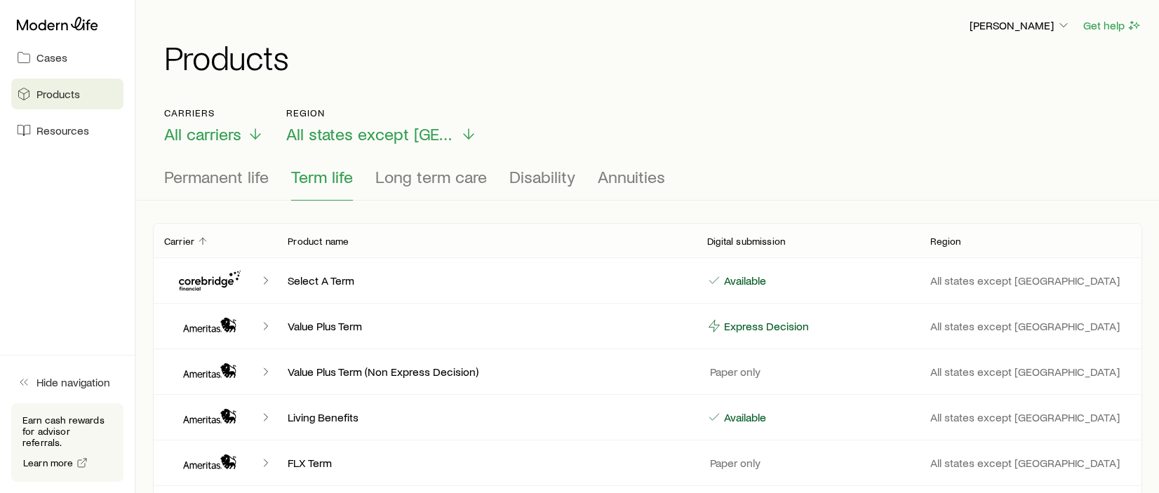
click at [321, 284] on p "Select A Term" at bounding box center [486, 281] width 397 height 14
click at [775, 311] on div "Value Plus Term Express Decision All states except NY" at bounding box center [647, 326] width 989 height 45
click at [377, 129] on span "All states except NY" at bounding box center [370, 134] width 168 height 20
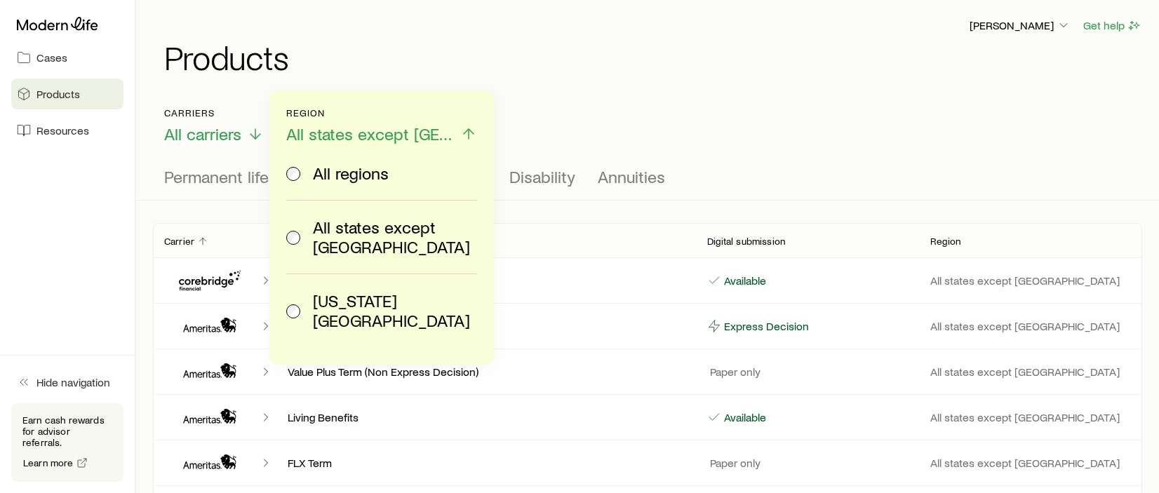
click at [358, 168] on span "All regions" at bounding box center [351, 173] width 76 height 20
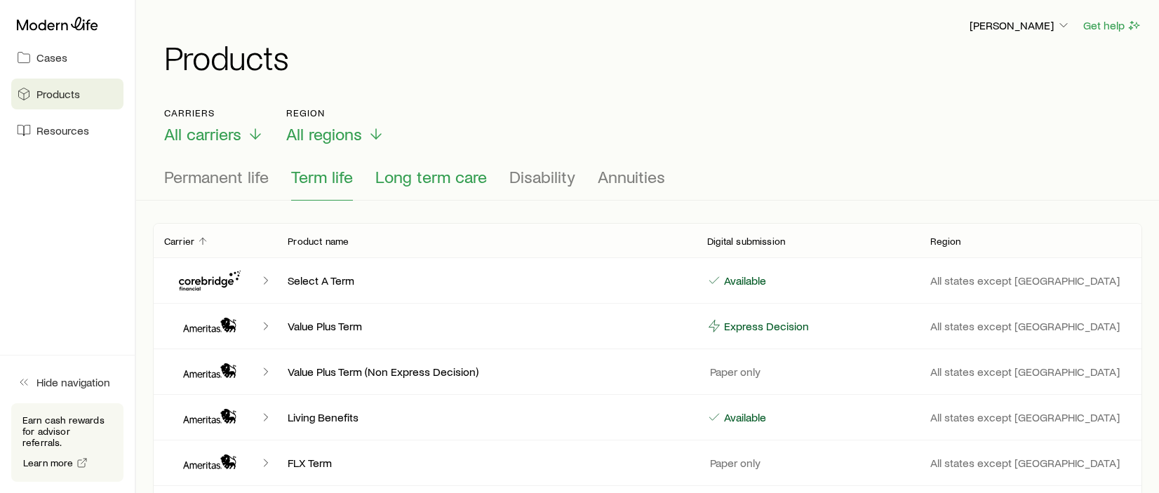
click at [456, 182] on span "Long term care" at bounding box center [431, 177] width 112 height 20
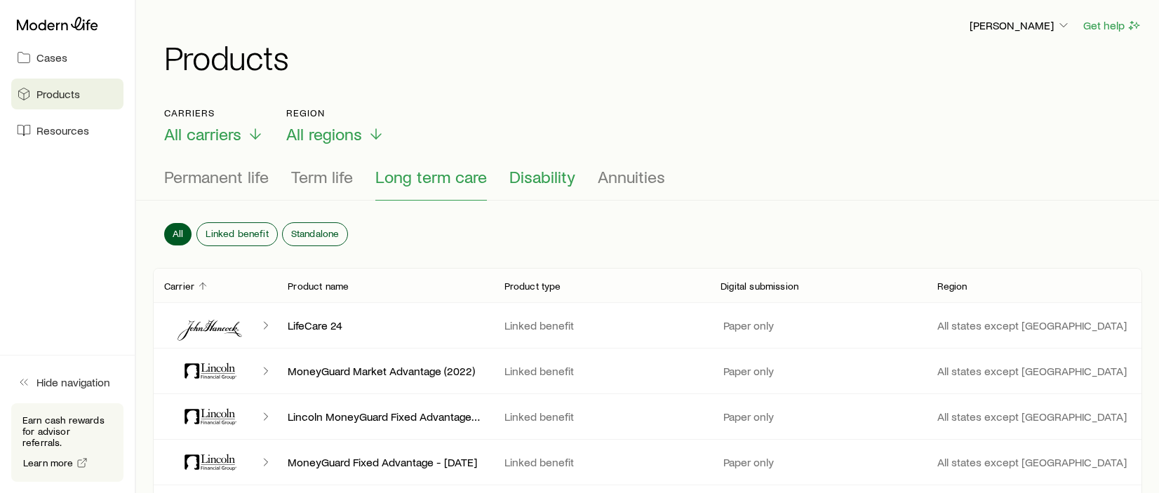
click at [551, 179] on span "Disability" at bounding box center [542, 177] width 66 height 20
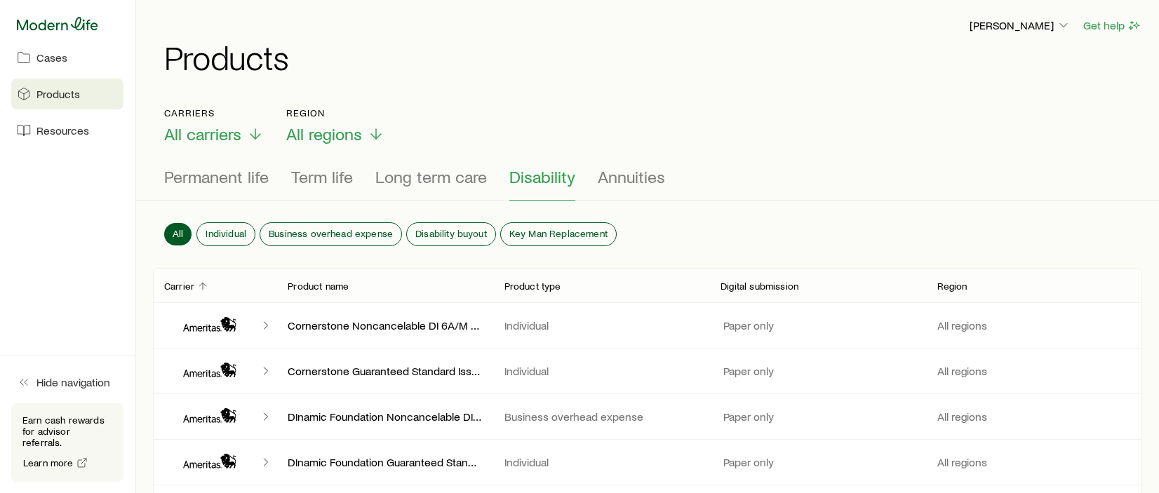
click at [87, 30] on icon at bounding box center [57, 24] width 81 height 14
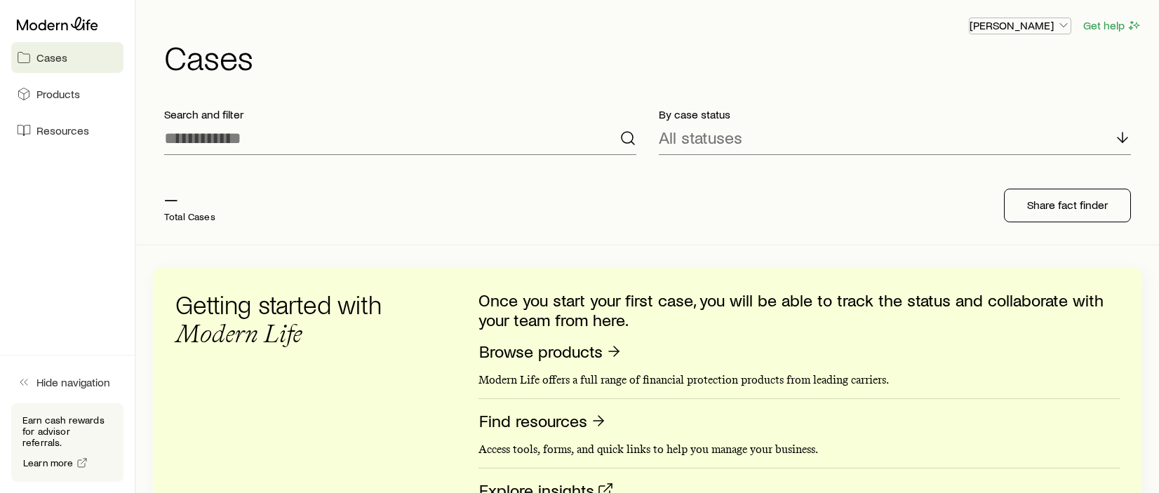
click at [1059, 27] on icon "button" at bounding box center [1063, 25] width 14 height 14
click at [918, 164] on div "By case status All statuses" at bounding box center [894, 131] width 494 height 70
click at [1065, 208] on p "Share fact finder" at bounding box center [1067, 205] width 81 height 14
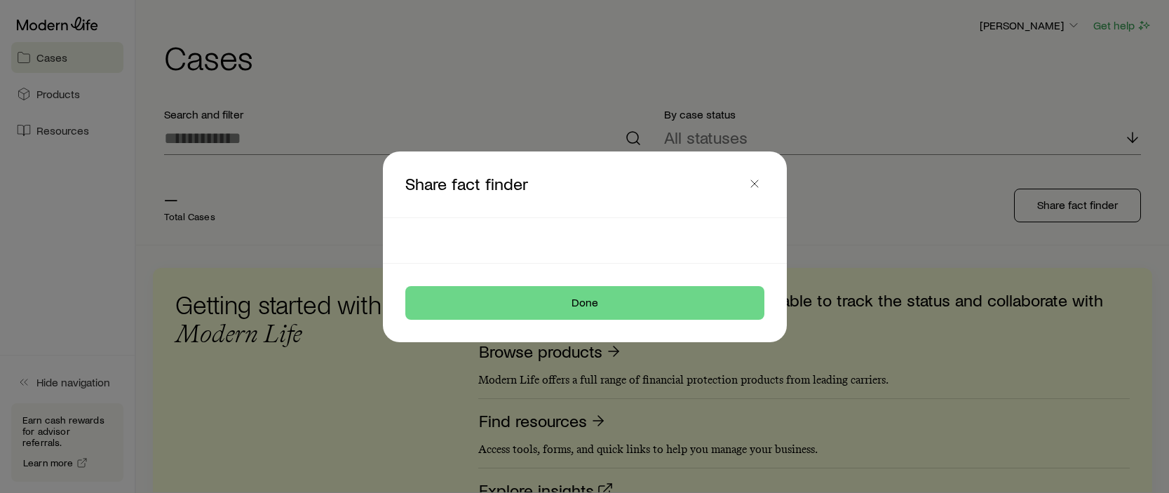
click at [540, 215] on header "Share fact finder" at bounding box center [585, 184] width 404 height 66
click at [571, 304] on button "Done" at bounding box center [584, 303] width 359 height 34
